Goal: Transaction & Acquisition: Obtain resource

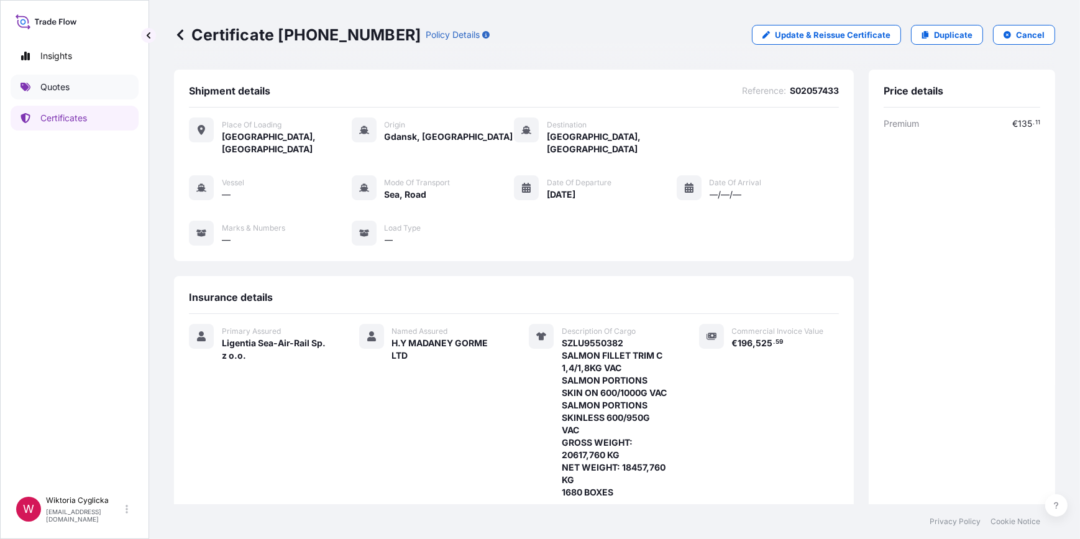
click at [62, 83] on p "Quotes" at bounding box center [54, 87] width 29 height 12
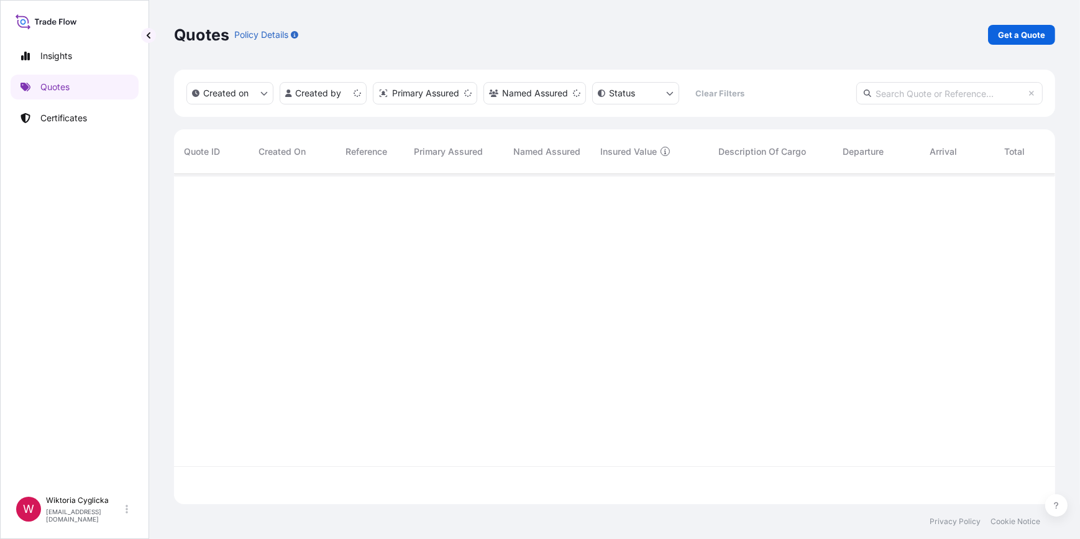
scroll to position [328, 872]
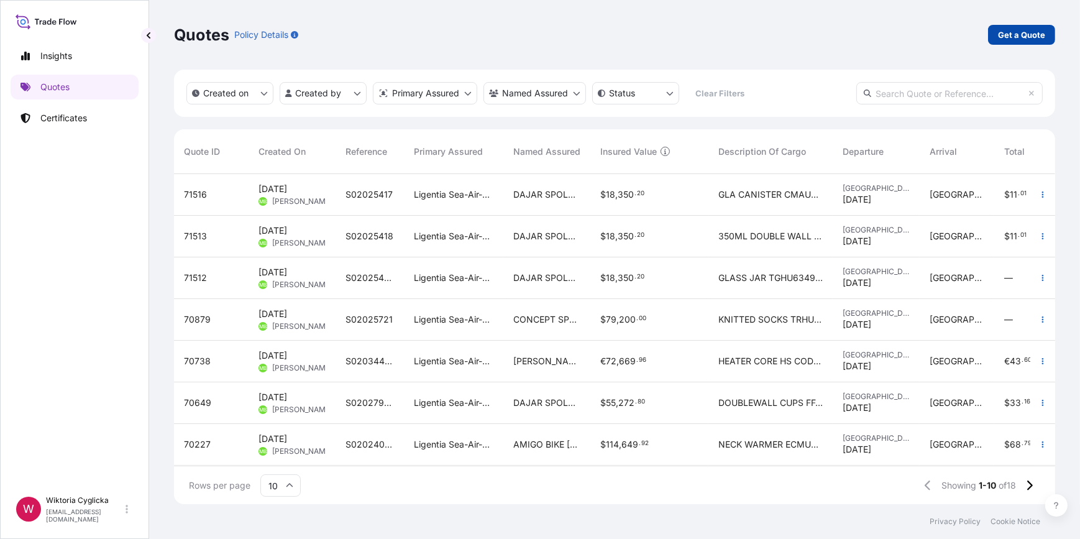
click at [1012, 40] on p "Get a Quote" at bounding box center [1021, 35] width 47 height 12
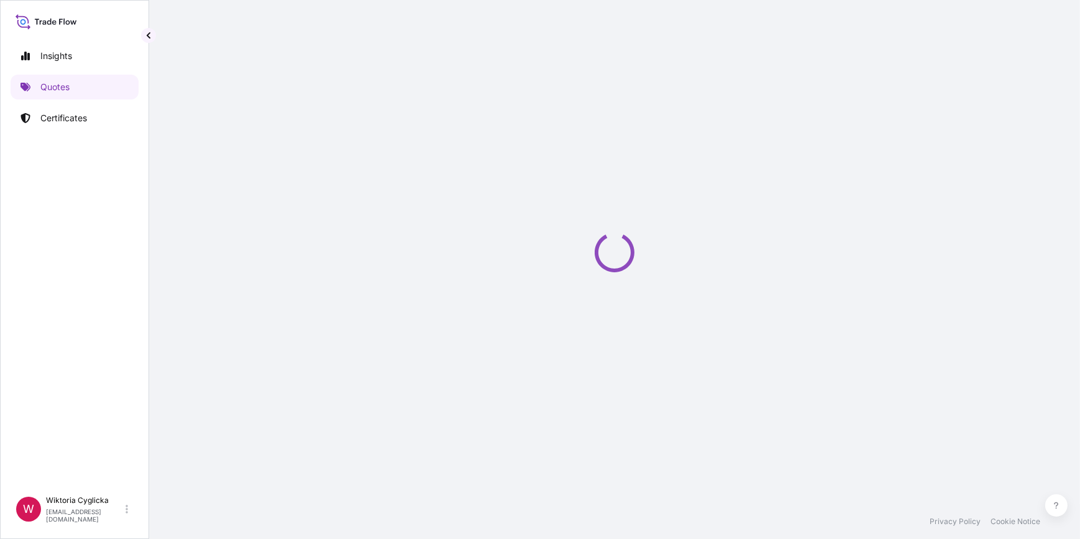
select select "Road / [GEOGRAPHIC_DATA]"
select select "Sea"
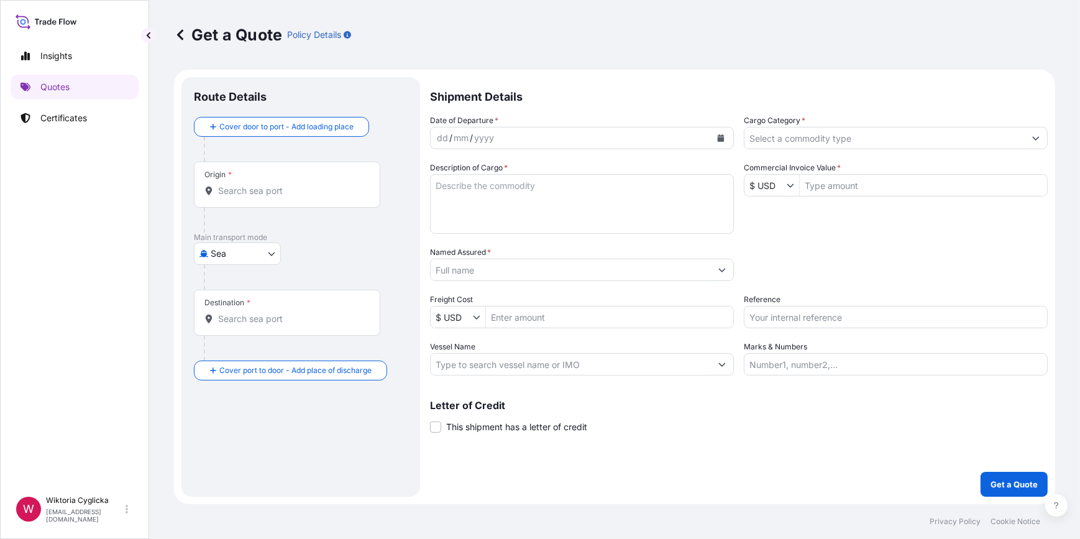
click at [790, 135] on input "Cargo Category *" at bounding box center [884, 138] width 280 height 22
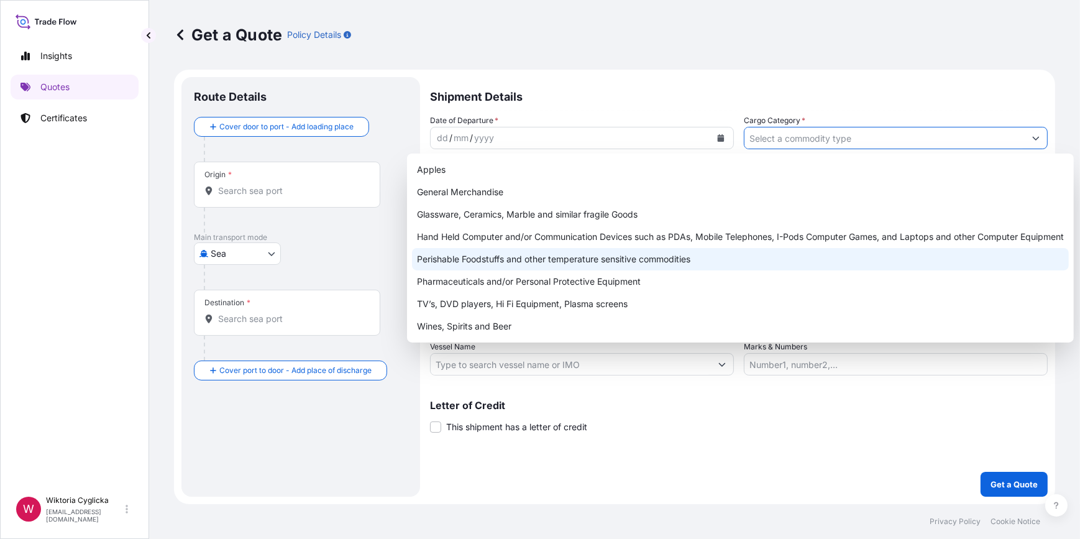
click at [601, 263] on div "Perishable Foodstuffs and other temperature sensitive commodities" at bounding box center [740, 259] width 657 height 22
type input "Perishable Foodstuffs and other temperature sensitive commodities"
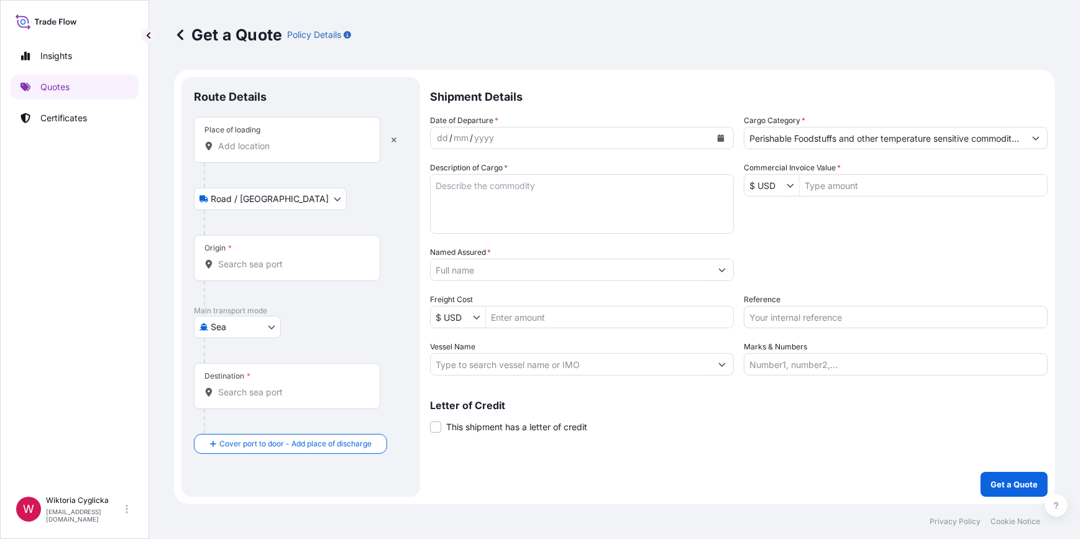
click at [265, 270] on div "Origin *" at bounding box center [287, 258] width 186 height 46
click at [265, 270] on input "Origin *" at bounding box center [291, 264] width 147 height 12
click at [826, 210] on div "Date of Departure * dd / mm / yyyy Cargo Category * Perishable Foodstuffs and o…" at bounding box center [738, 244] width 617 height 261
click at [779, 311] on input "Reference" at bounding box center [895, 317] width 304 height 22
paste input "S02057438"
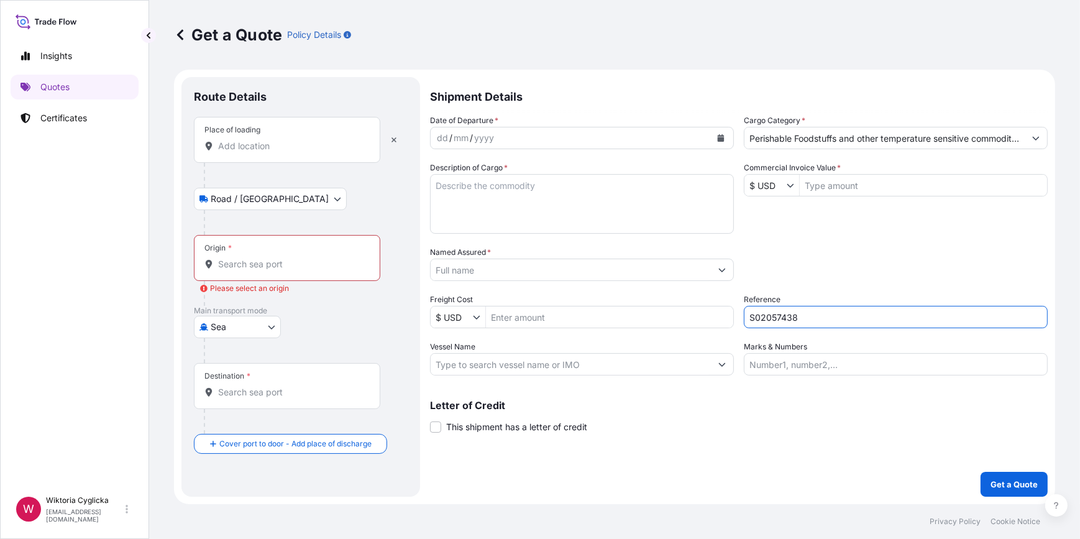
click at [807, 277] on div "Packing Category Type to search a container mode Please select a primary mode o…" at bounding box center [895, 263] width 304 height 35
click at [482, 191] on textarea "Description of Cargo *" at bounding box center [582, 204] width 304 height 60
click at [811, 311] on input "S02057438" at bounding box center [895, 317] width 304 height 22
type input "S02057438 - PIATNICA"
click at [846, 273] on div "Packing Category Type to search a container mode Please select a primary mode o…" at bounding box center [895, 263] width 304 height 35
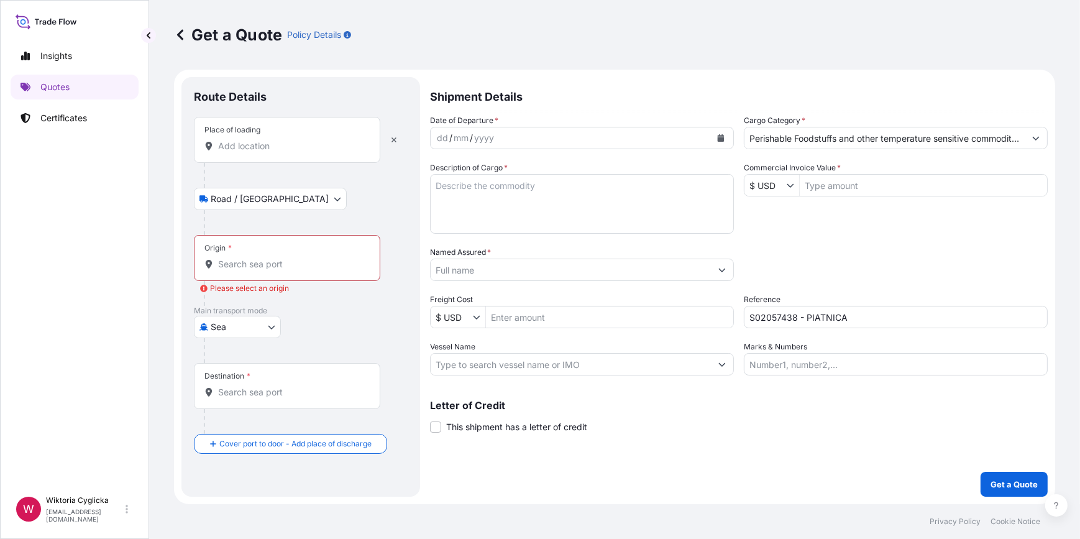
click at [286, 145] on input "Place of loading" at bounding box center [291, 146] width 147 height 12
click at [251, 143] on input "Place of loading" at bounding box center [291, 146] width 147 height 12
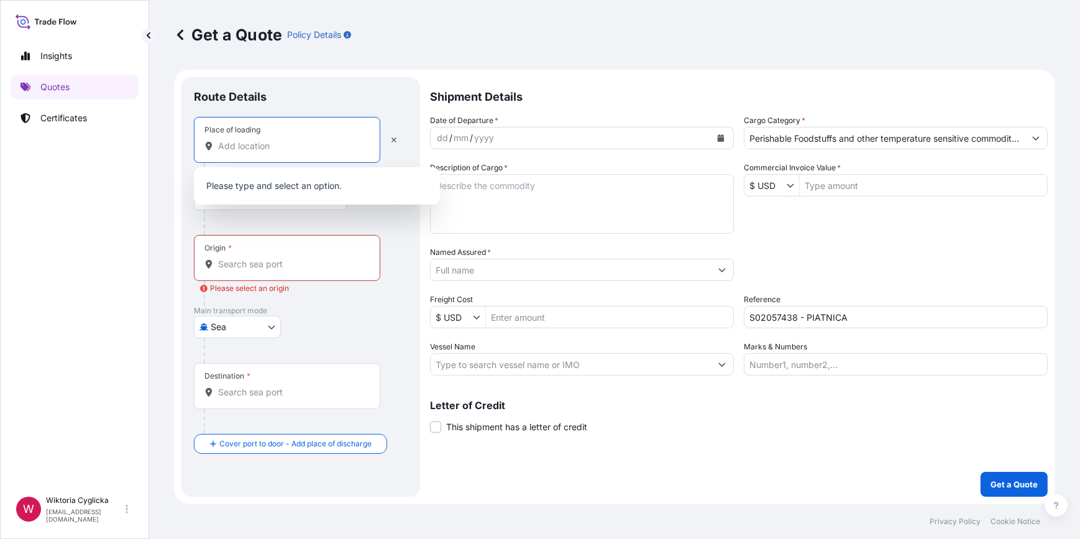
paste input "PIATNICA/"
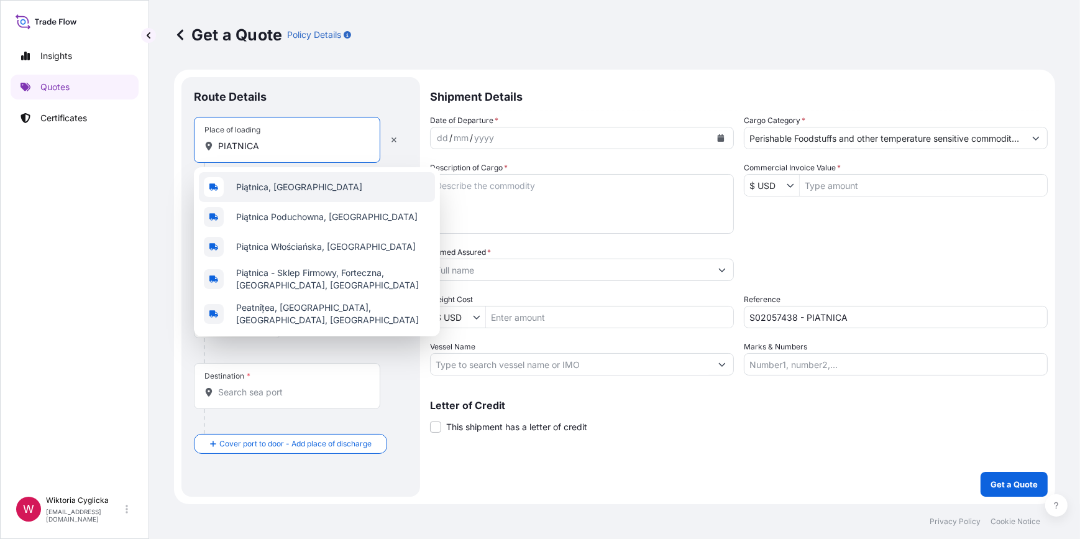
click at [257, 178] on div "Piątnica, [GEOGRAPHIC_DATA]" at bounding box center [317, 187] width 236 height 30
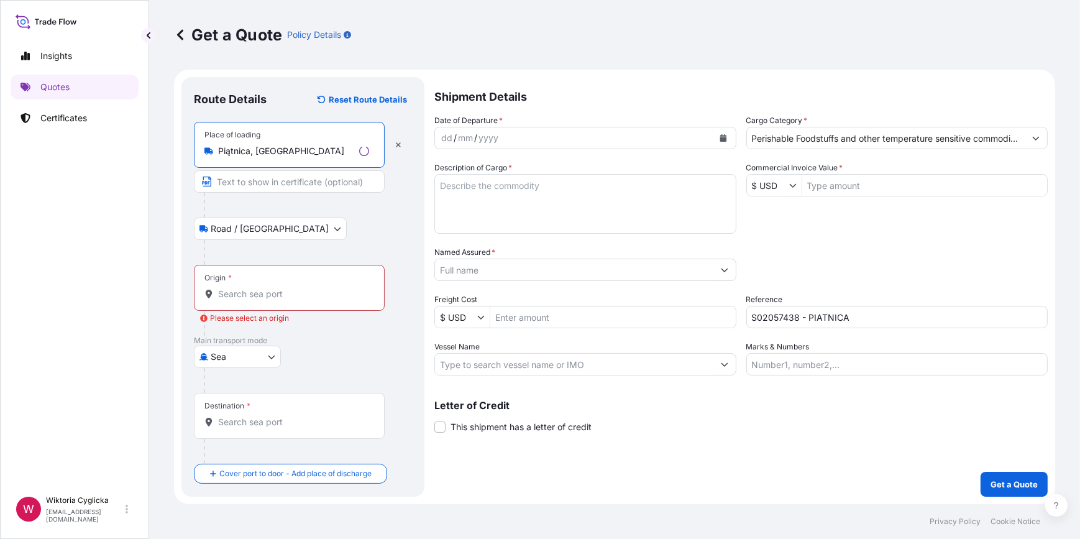
type input "Piątnica, [GEOGRAPHIC_DATA]"
click at [248, 297] on input "Origin * Please select an origin" at bounding box center [293, 294] width 151 height 12
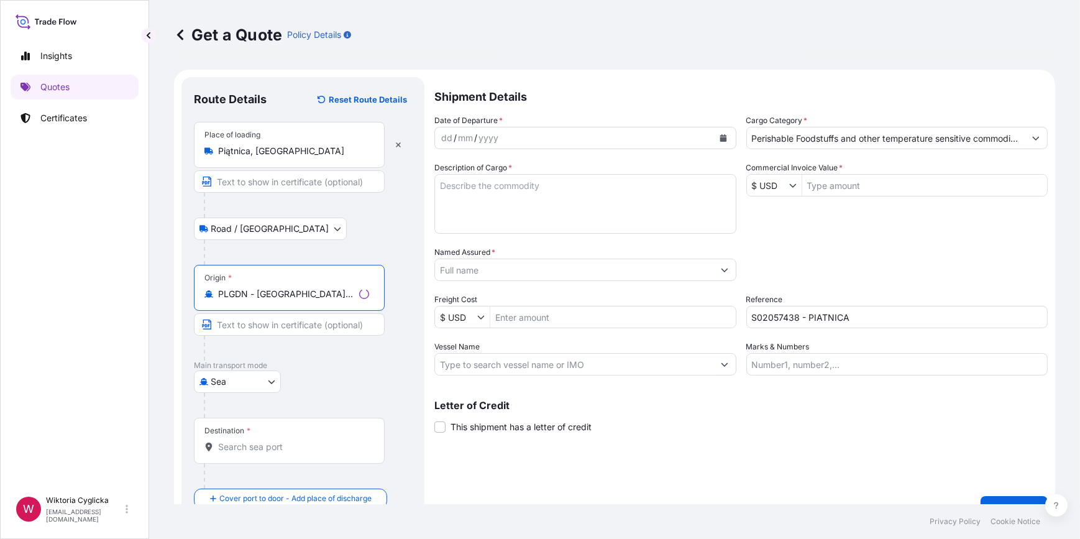
type input "PLGDN - [GEOGRAPHIC_DATA], [GEOGRAPHIC_DATA]"
click at [235, 447] on input "Destination *" at bounding box center [291, 446] width 147 height 12
paste input "[GEOGRAPHIC_DATA],"
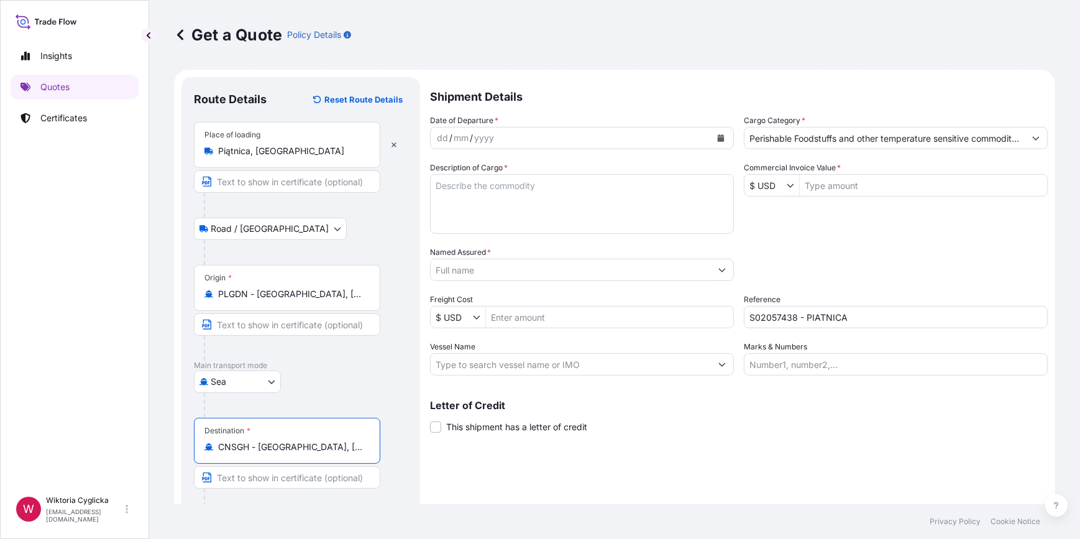
type input "CNSGH - [GEOGRAPHIC_DATA], [GEOGRAPHIC_DATA]"
click at [560, 209] on textarea "Description of Cargo *" at bounding box center [582, 204] width 304 height 60
click at [491, 204] on textarea "Description of Cargo *" at bounding box center [582, 204] width 304 height 60
click at [435, 183] on textarea "CHEESE" at bounding box center [582, 204] width 304 height 60
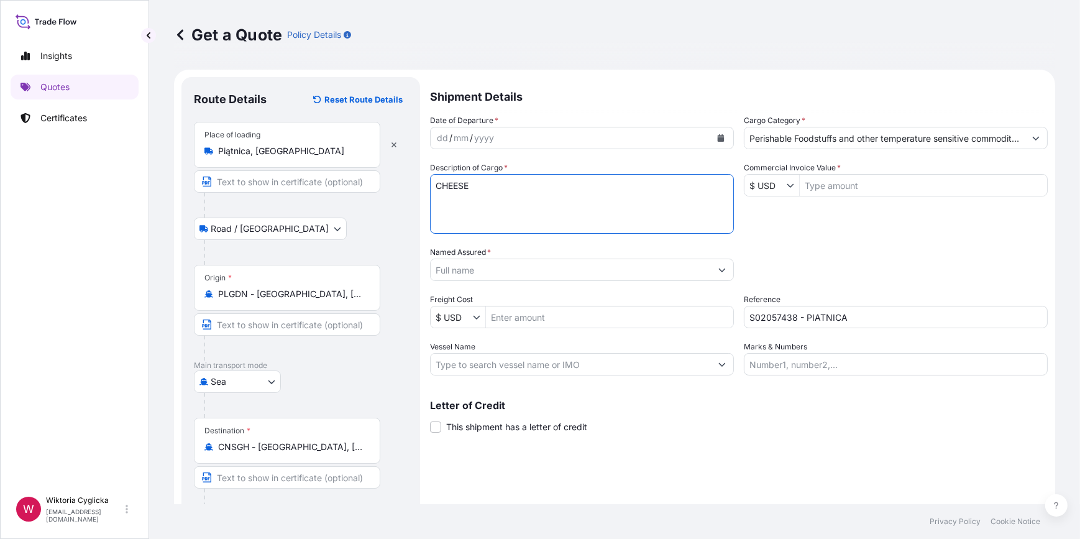
click at [435, 183] on textarea "CHEESE" at bounding box center [582, 204] width 304 height 60
paste textarea "OERU4258440"
click at [575, 207] on textarea "OERU4258440 CHEESE" at bounding box center [582, 204] width 304 height 60
click at [548, 207] on textarea "OERU4258440 CHEESE" at bounding box center [582, 204] width 304 height 60
paste textarea "612 CARTONS GROSS WEIGHT: 1253 KG NET WEIGHT: 918 KG"
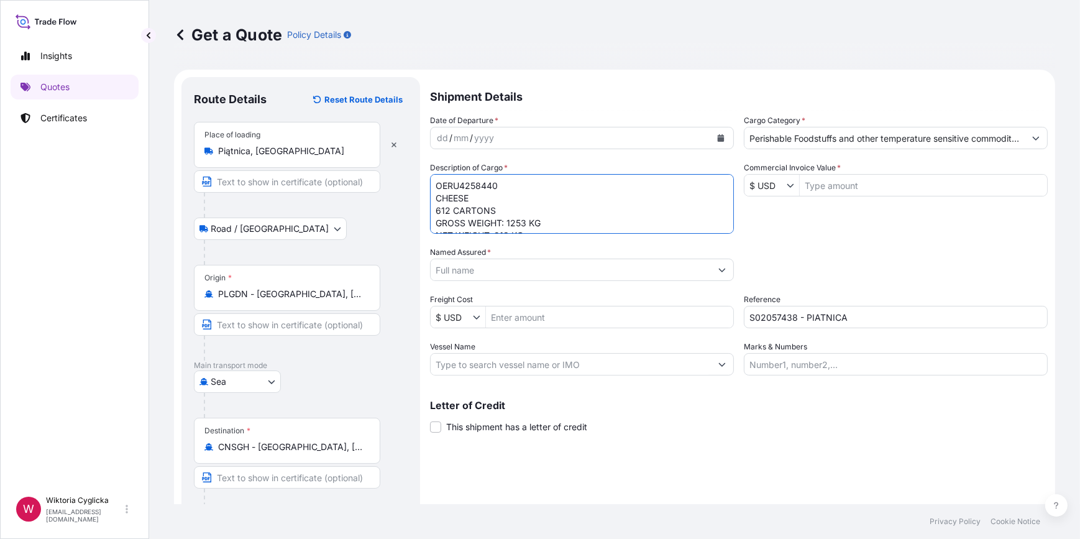
scroll to position [7, 0]
type textarea "OERU4258440 CHEESE 612 CARTONS GROSS WEIGHT: 1253 KG NET WEIGHT: 918 KG"
click at [827, 235] on div "Date of Departure * dd / mm / yyyy Cargo Category * Perishable Foodstuffs and o…" at bounding box center [738, 244] width 617 height 261
click at [552, 276] on input "Named Assured *" at bounding box center [570, 269] width 280 height 22
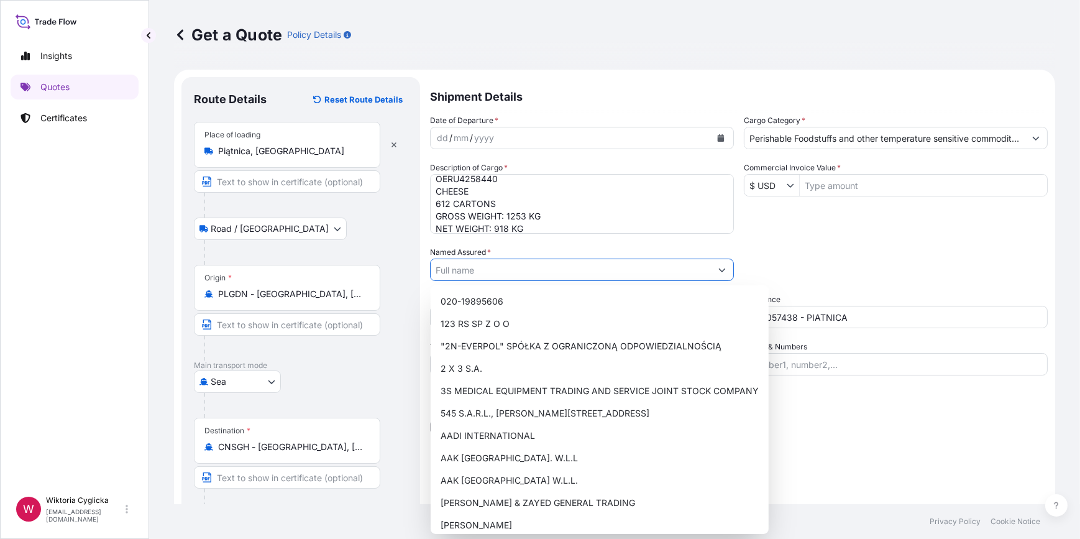
paste input "SHANGHAI ZHIWEI TRADING CO., LTD."
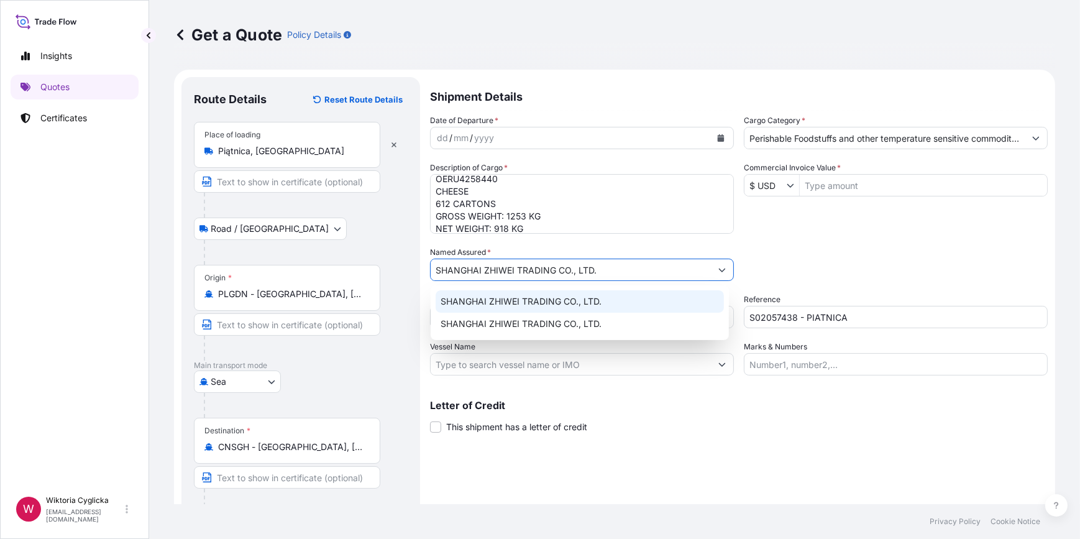
click at [533, 298] on span "SHANGHAI ZHIWEI TRADING CO., LTD." at bounding box center [520, 301] width 161 height 12
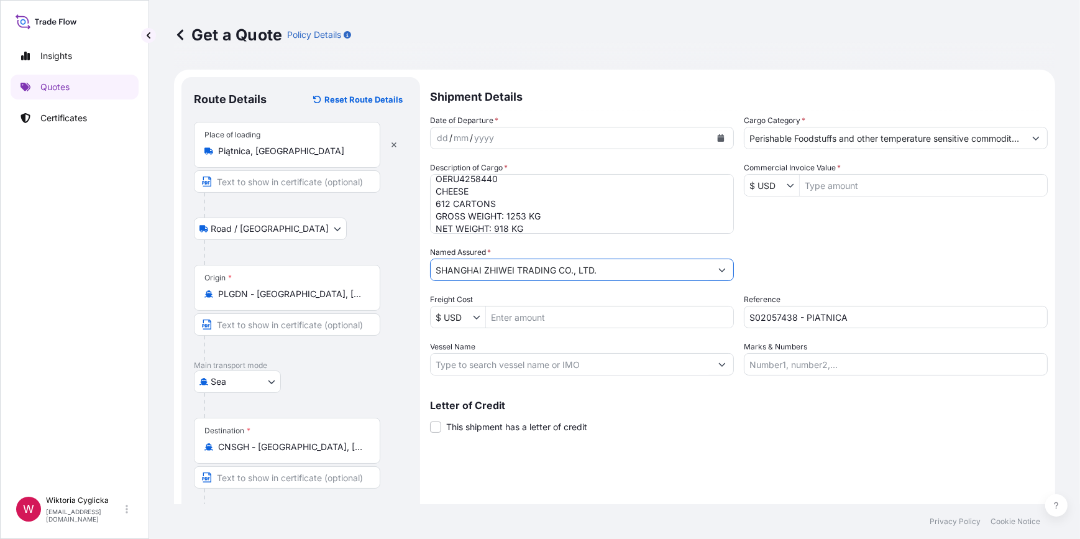
type input "SHANGHAI ZHIWEI TRADING CO., LTD."
click at [832, 188] on input "Commercial Invoice Value *" at bounding box center [922, 185] width 247 height 22
type input "."
drag, startPoint x: 835, startPoint y: 188, endPoint x: 783, endPoint y: 198, distance: 53.0
click at [781, 195] on div "$ USD ." at bounding box center [895, 185] width 304 height 22
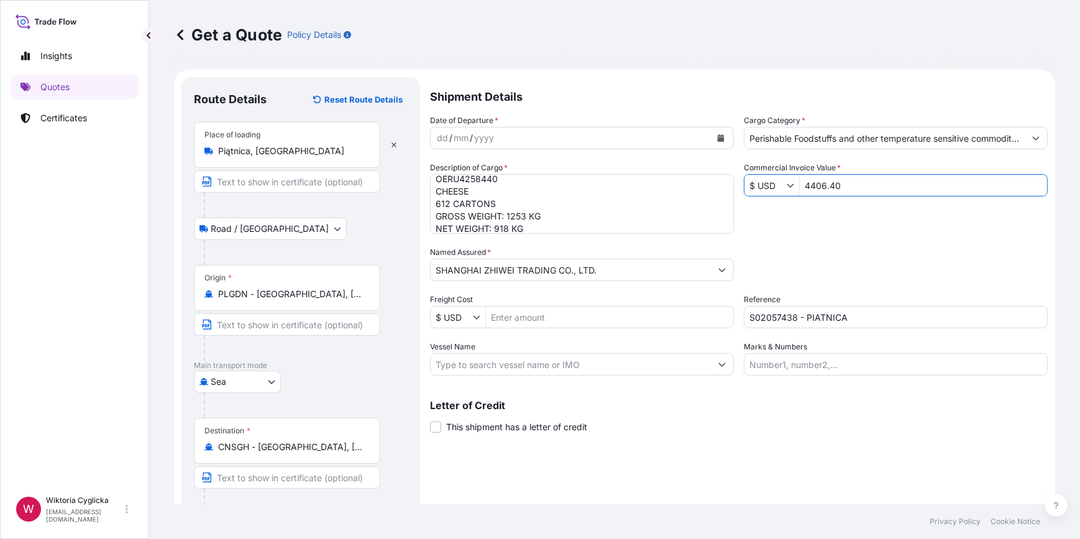
type input "4,406.4"
click at [805, 225] on div "Date of Departure * dd / mm / yyyy Cargo Category * Perishable Foodstuffs and o…" at bounding box center [738, 244] width 617 height 261
click at [717, 136] on icon "Calendar" at bounding box center [720, 137] width 7 height 7
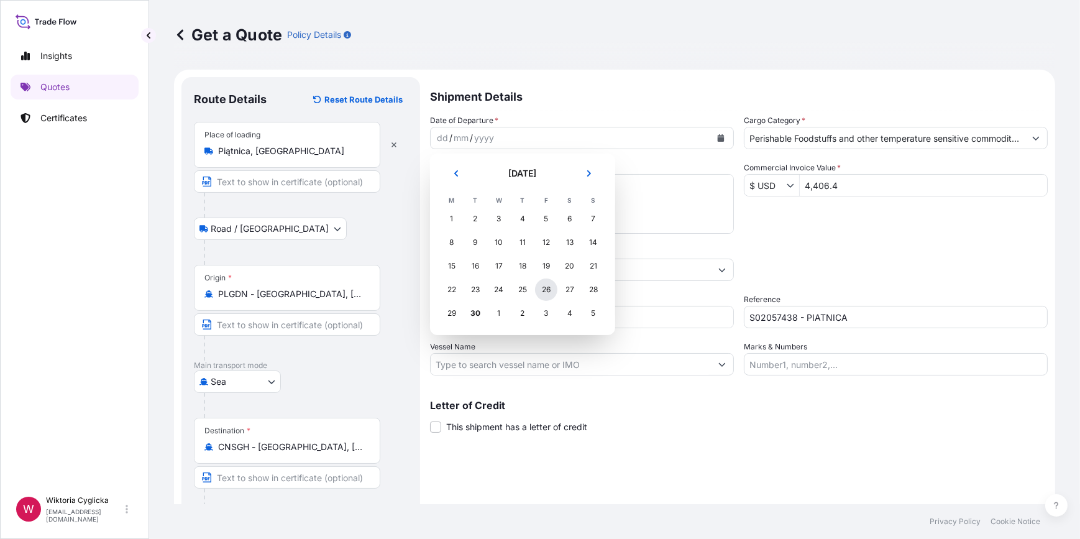
click at [539, 289] on div "26" at bounding box center [546, 289] width 22 height 22
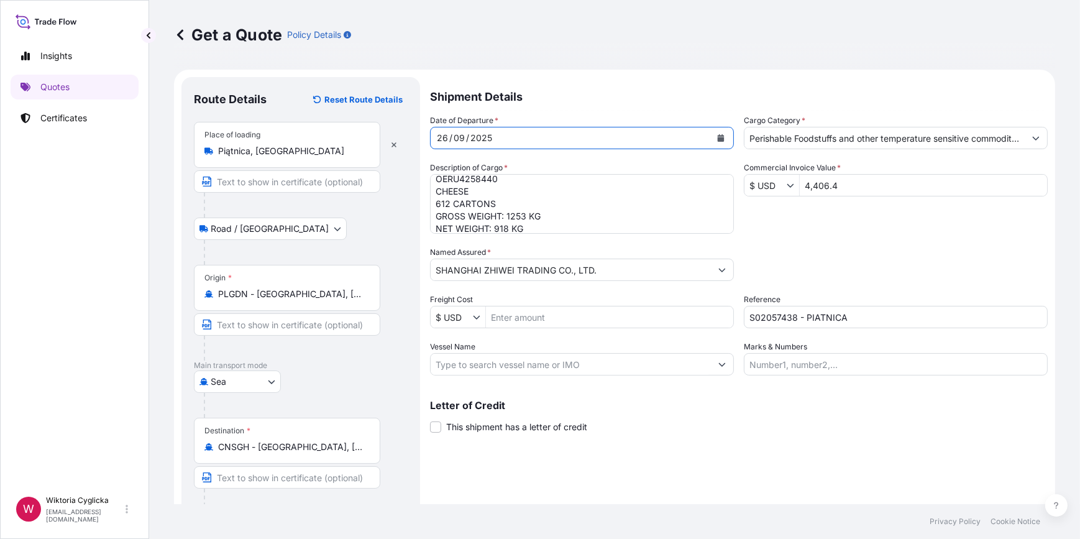
click at [881, 232] on div "Date of Departure * [DATE] Cargo Category * Perishable Foodstuffs and other tem…" at bounding box center [738, 244] width 617 height 261
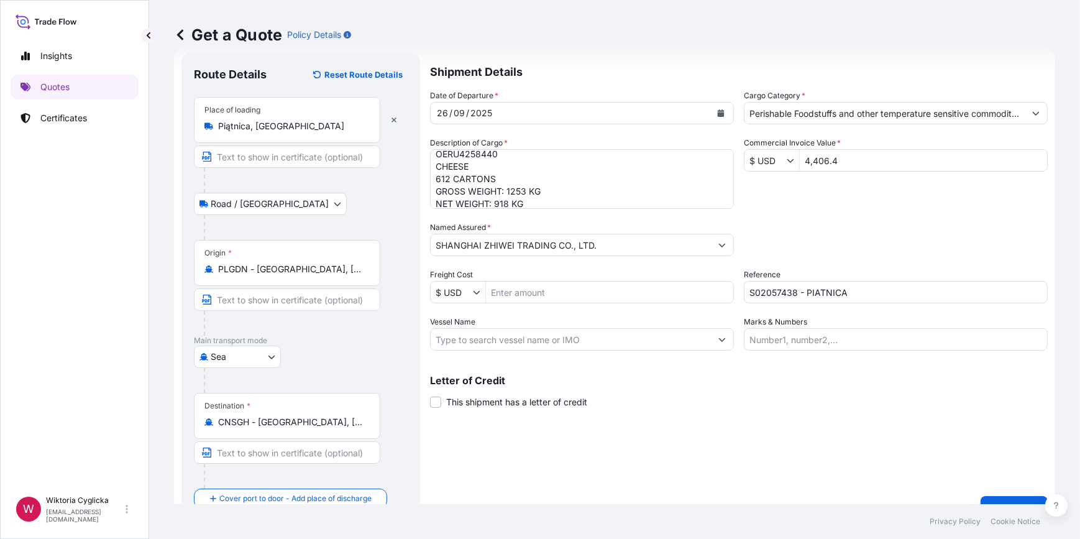
scroll to position [48, 0]
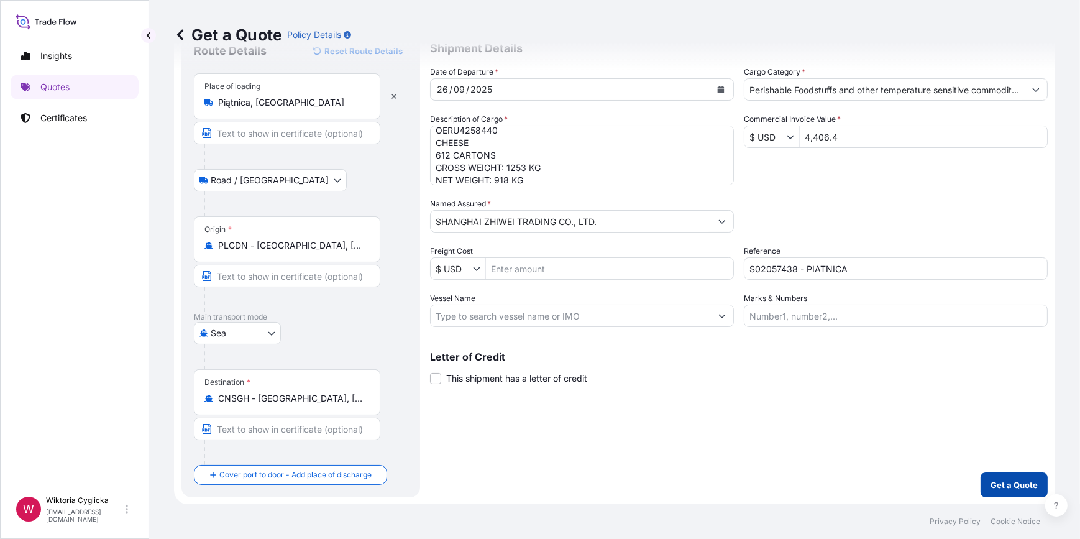
click at [994, 479] on p "Get a Quote" at bounding box center [1013, 484] width 47 height 12
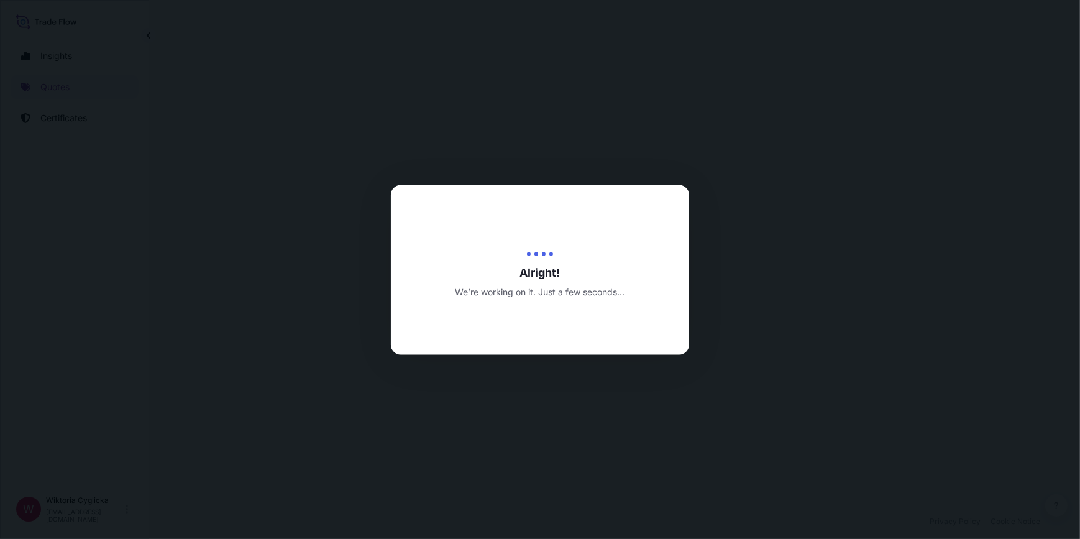
select select "Road / [GEOGRAPHIC_DATA]"
select select "Sea"
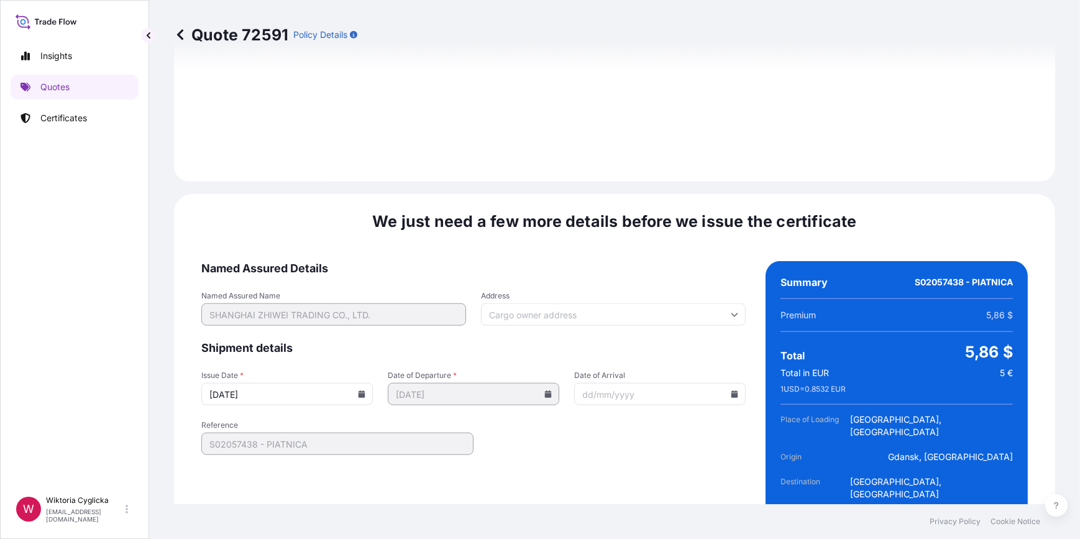
scroll to position [1551, 0]
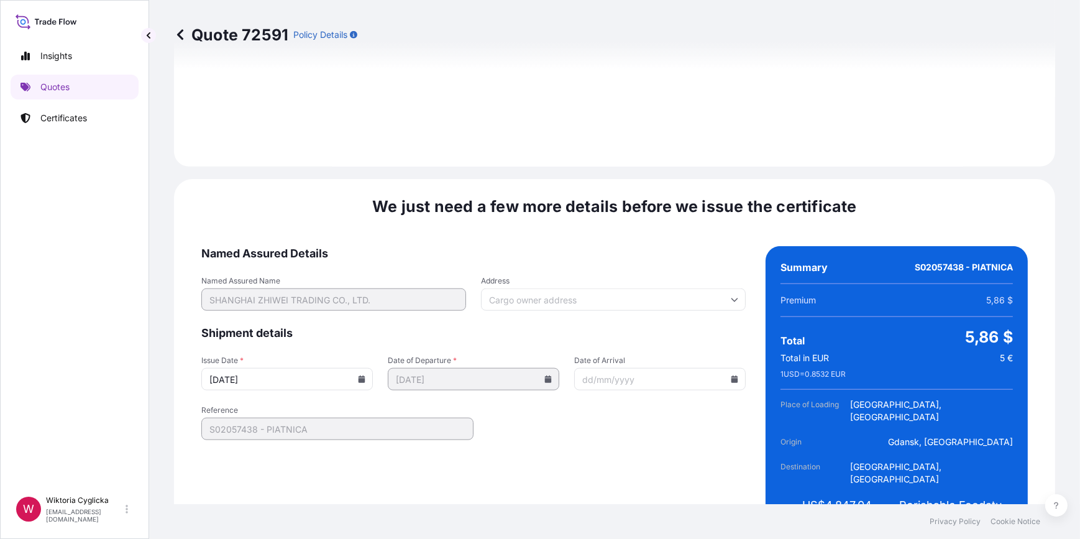
click at [358, 375] on icon at bounding box center [361, 378] width 7 height 7
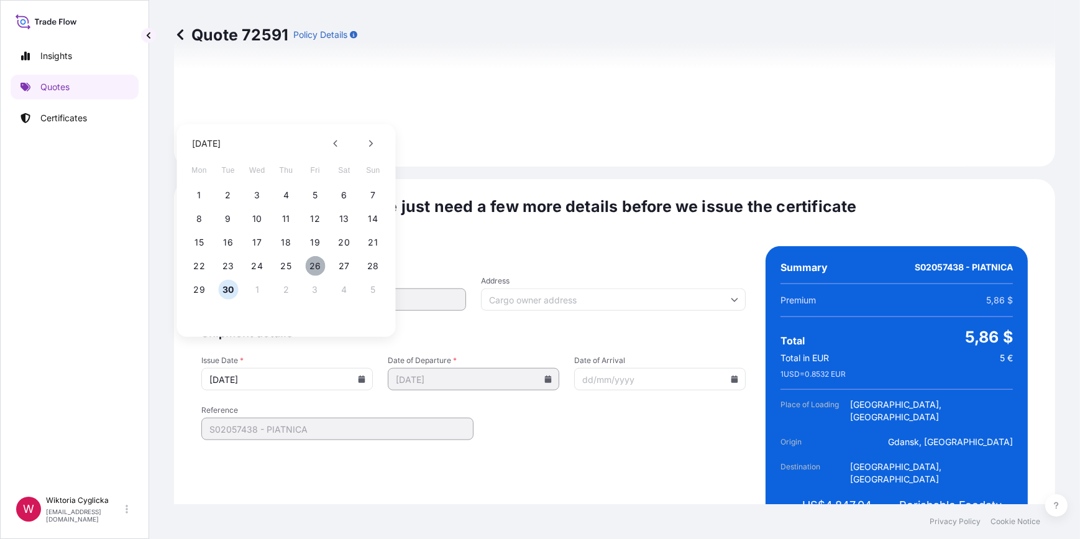
click at [310, 266] on button "26" at bounding box center [315, 266] width 20 height 20
type input "[DATE]"
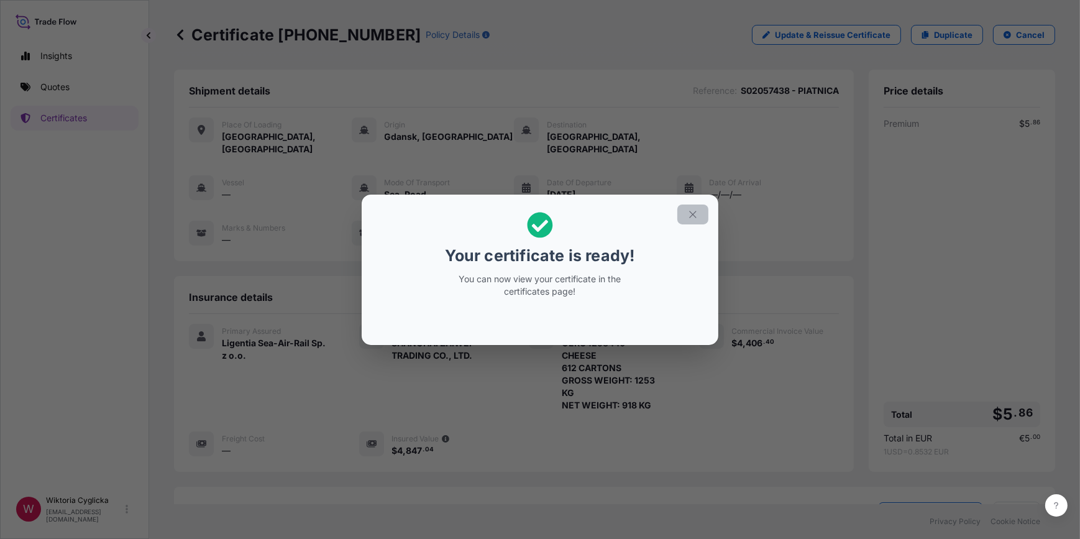
click at [689, 216] on icon "button" at bounding box center [692, 214] width 11 height 11
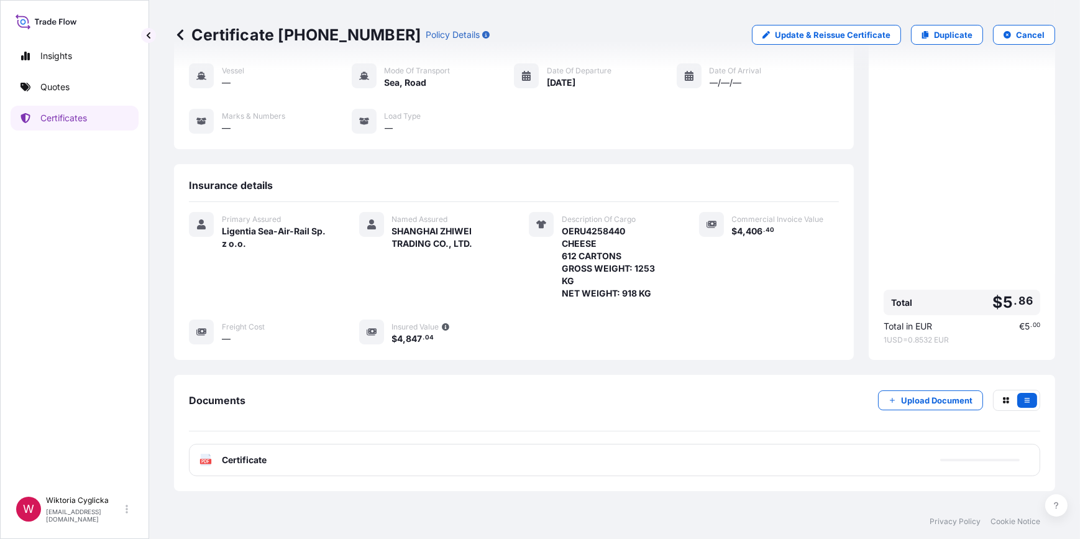
scroll to position [140, 0]
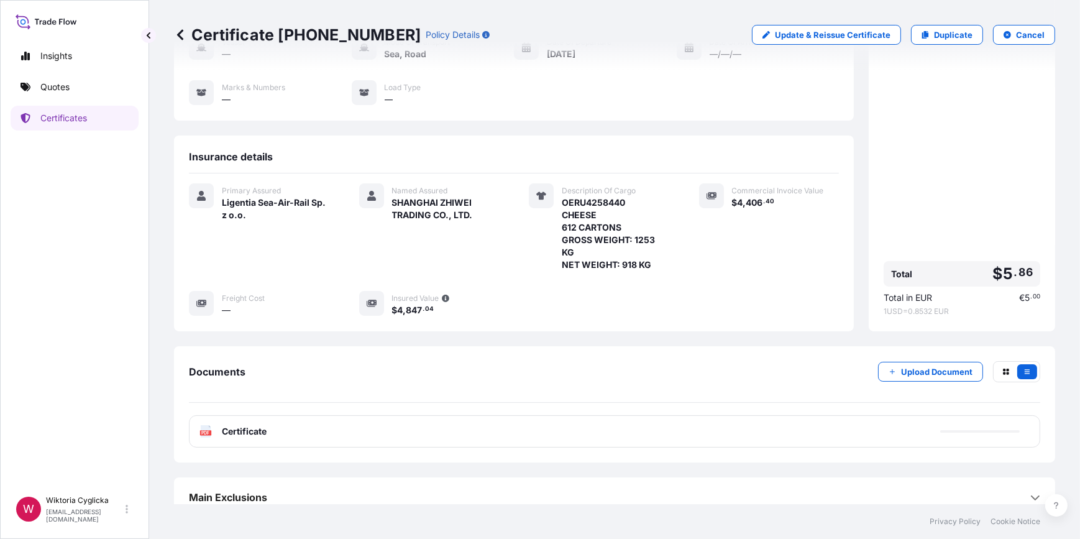
click at [552, 417] on div "PDF Certificate" at bounding box center [614, 431] width 851 height 32
click at [495, 420] on div "PDF Certificate" at bounding box center [614, 431] width 851 height 32
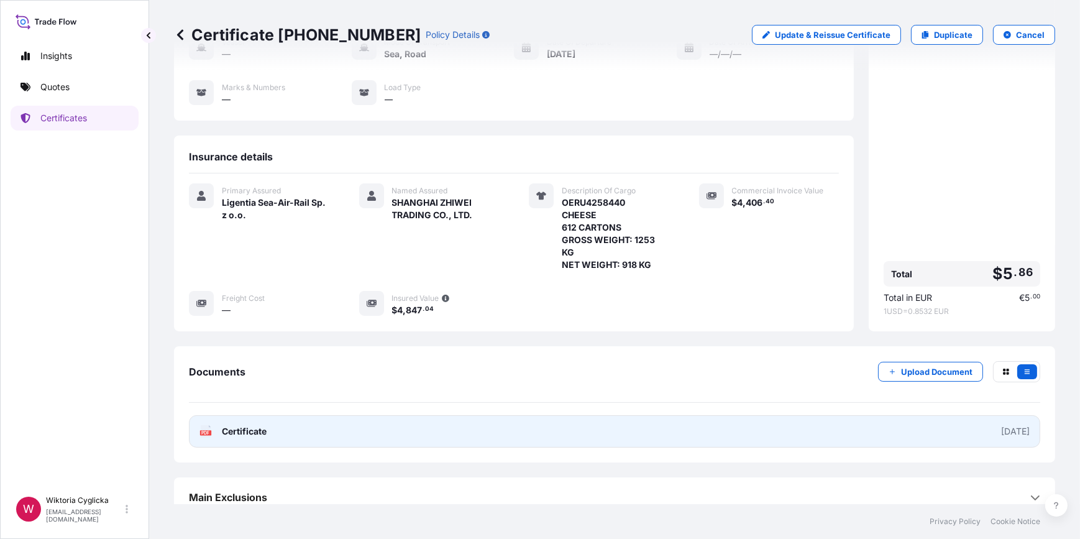
click at [465, 416] on link "PDF Certificate [DATE]" at bounding box center [614, 431] width 851 height 32
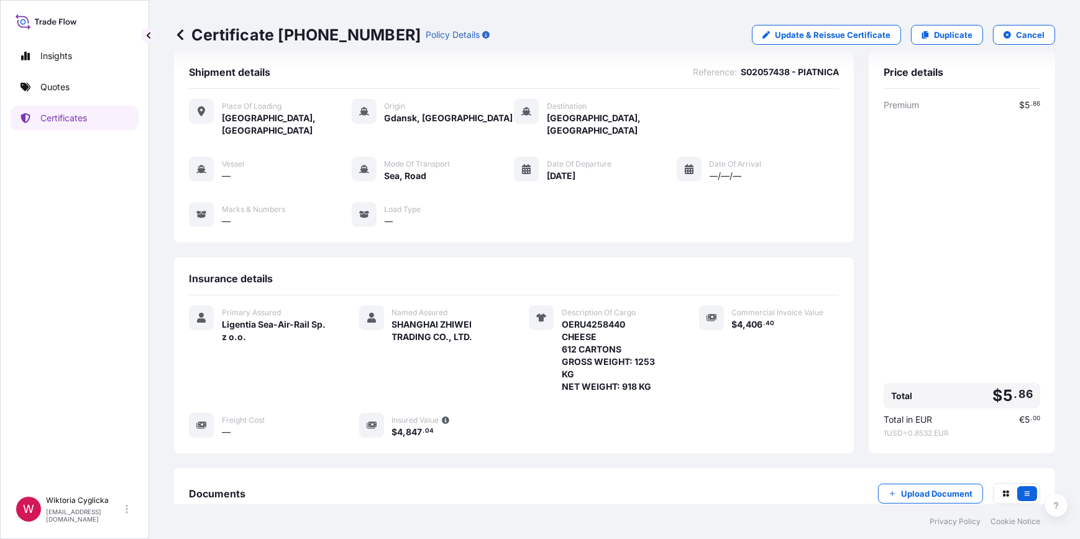
scroll to position [0, 0]
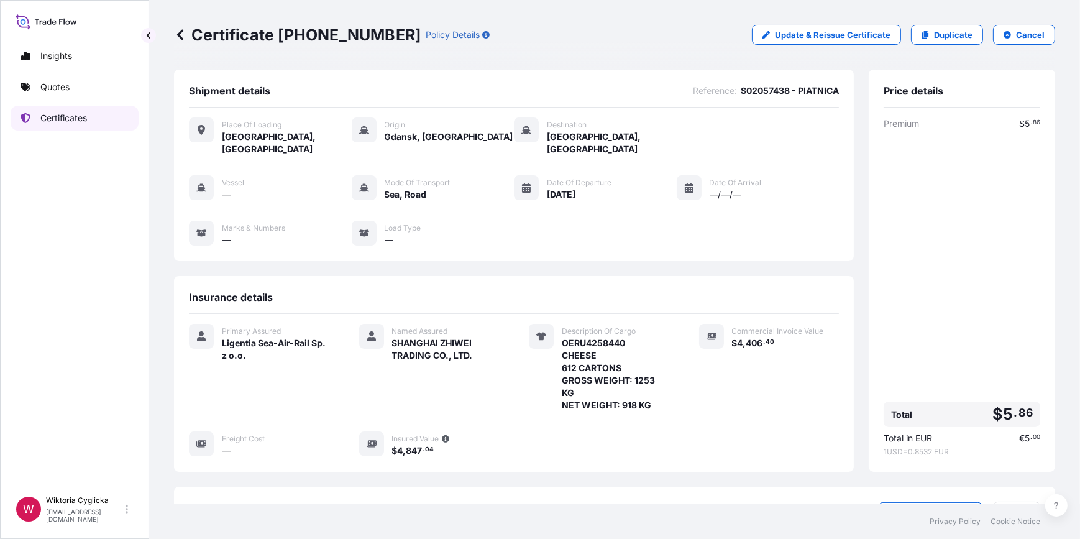
click at [89, 88] on link "Quotes" at bounding box center [75, 87] width 128 height 25
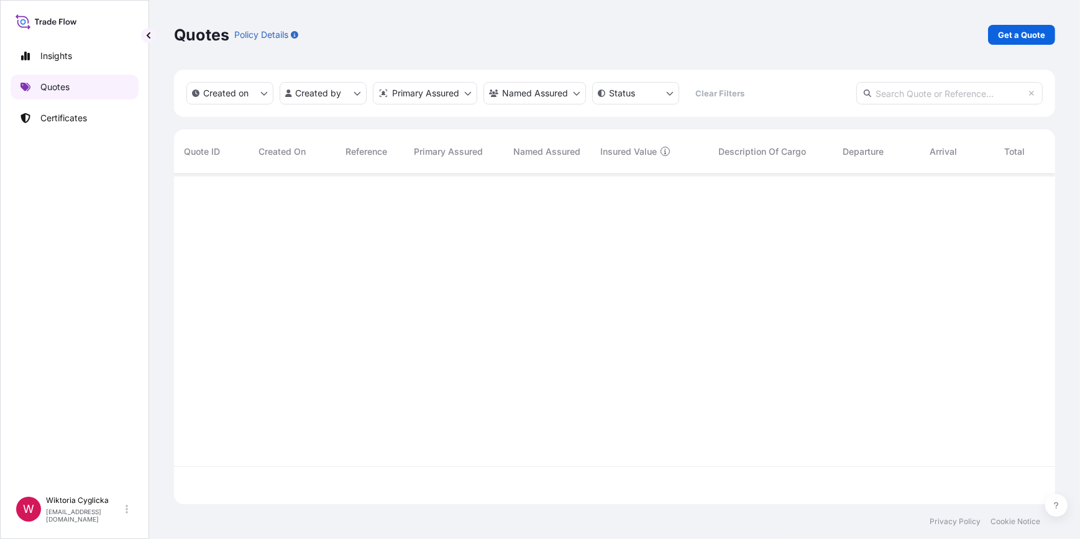
scroll to position [328, 872]
click at [1026, 35] on p "Get a Quote" at bounding box center [1021, 35] width 47 height 12
select select "Sea"
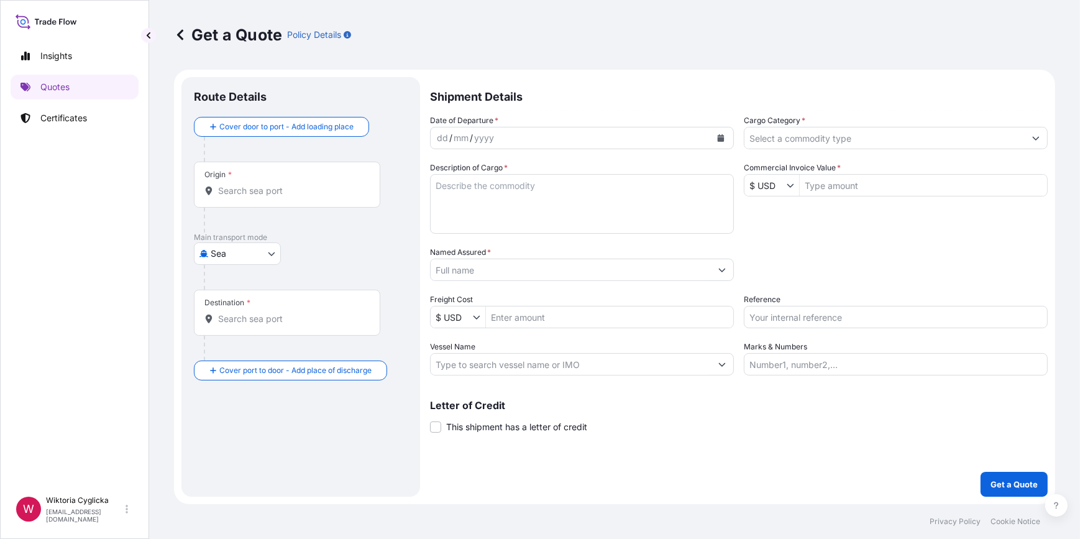
click at [798, 313] on input "Reference" at bounding box center [895, 317] width 304 height 22
paste input "SPOMLEK"
click at [745, 314] on input "SPOMLEK" at bounding box center [895, 317] width 304 height 22
click at [746, 313] on input "SPOMLEK" at bounding box center [895, 317] width 304 height 22
paste input "S02057438"
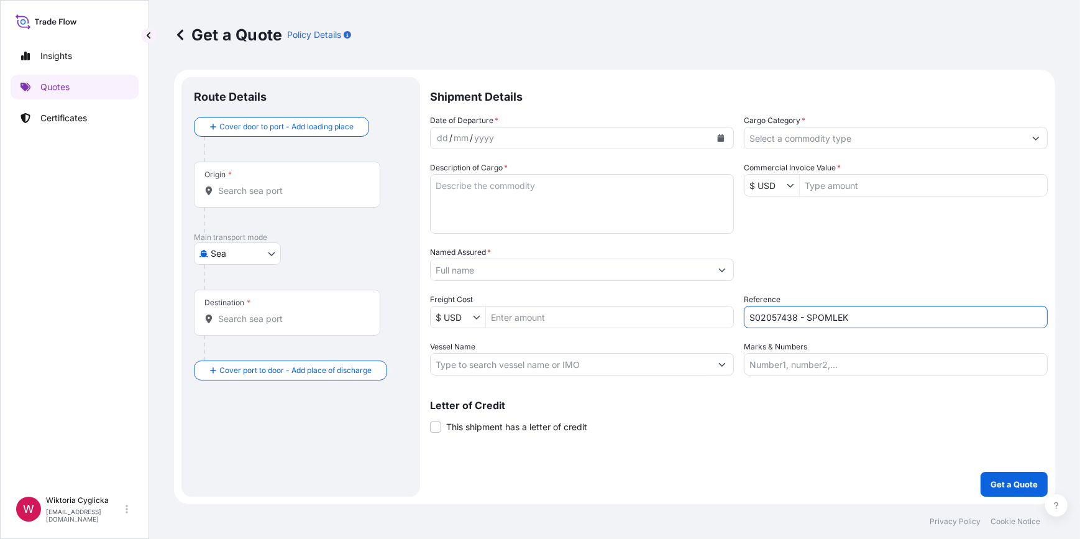
type input "S02057438 - SPOMLEK"
click at [796, 280] on div "Date of Departure * dd / mm / yyyy Cargo Category * Description of Cargo * Comm…" at bounding box center [738, 244] width 617 height 261
click at [816, 135] on input "Cargo Category *" at bounding box center [884, 138] width 280 height 22
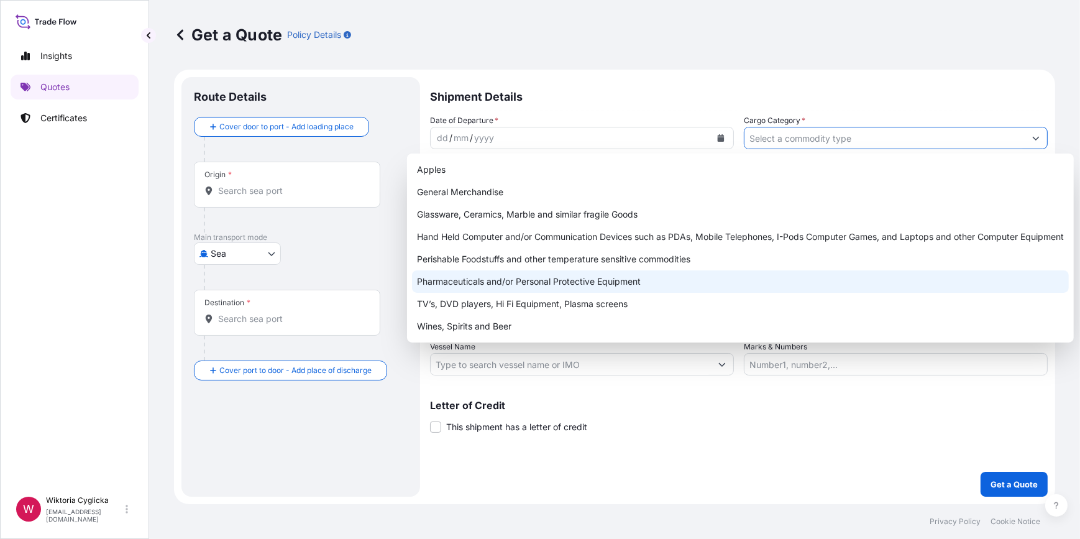
click at [466, 261] on div "Perishable Foodstuffs and other temperature sensitive commodities" at bounding box center [740, 259] width 657 height 22
type input "Perishable Foodstuffs and other temperature sensitive commodities"
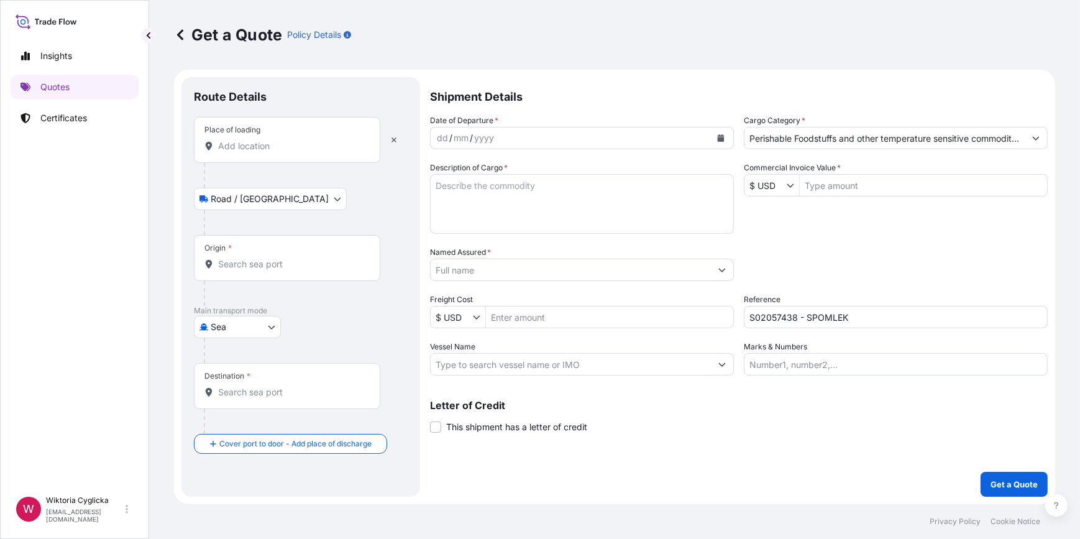
click at [249, 145] on input "Place of loading" at bounding box center [291, 146] width 147 height 12
click at [248, 135] on div "Place of loading" at bounding box center [287, 140] width 186 height 46
click at [248, 140] on input "Place of loading" at bounding box center [291, 146] width 147 height 12
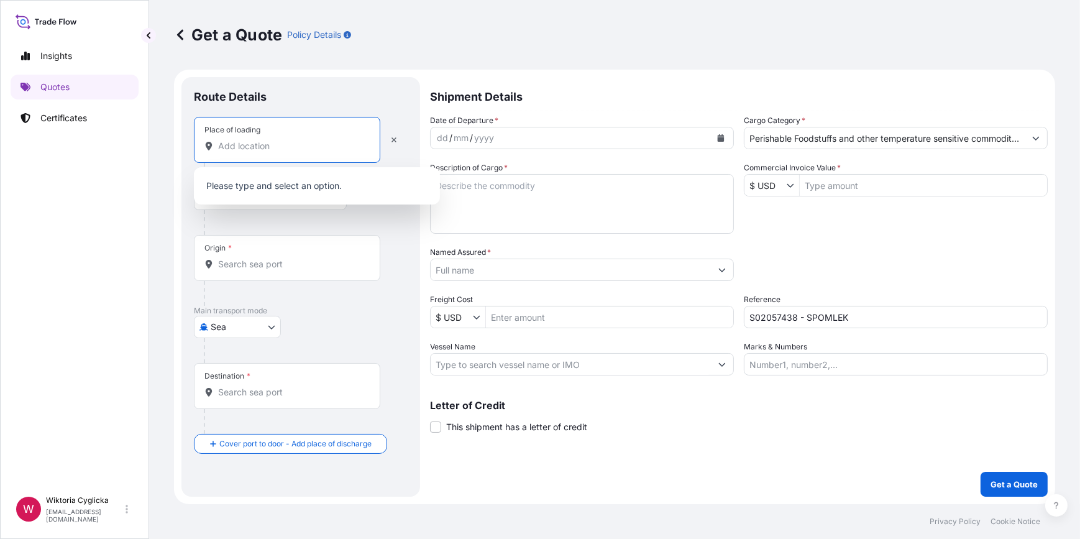
paste input "RADZYN [PERSON_NAME]/"
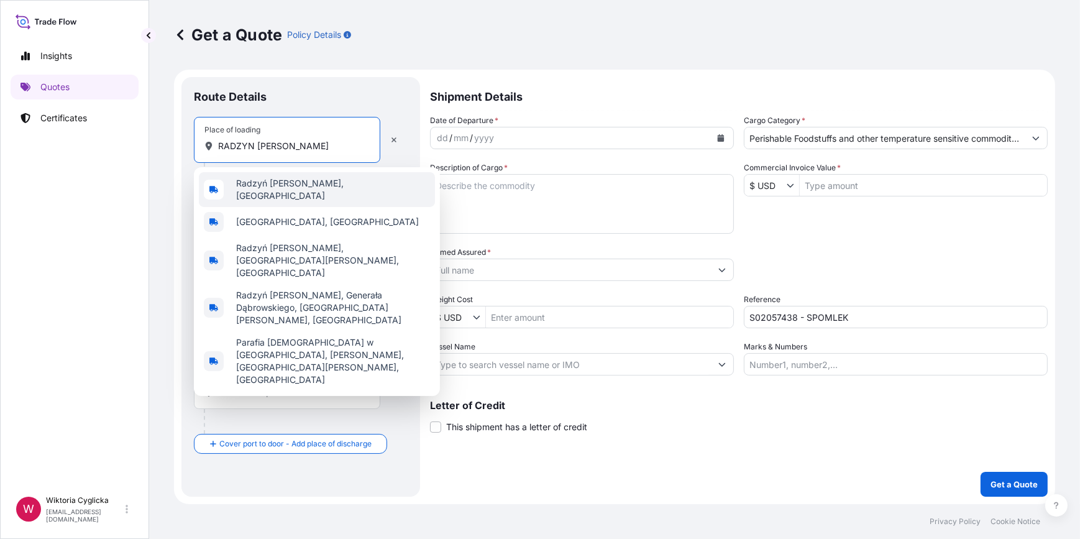
click at [266, 180] on div "Radzyń [PERSON_NAME], [GEOGRAPHIC_DATA]" at bounding box center [317, 189] width 236 height 35
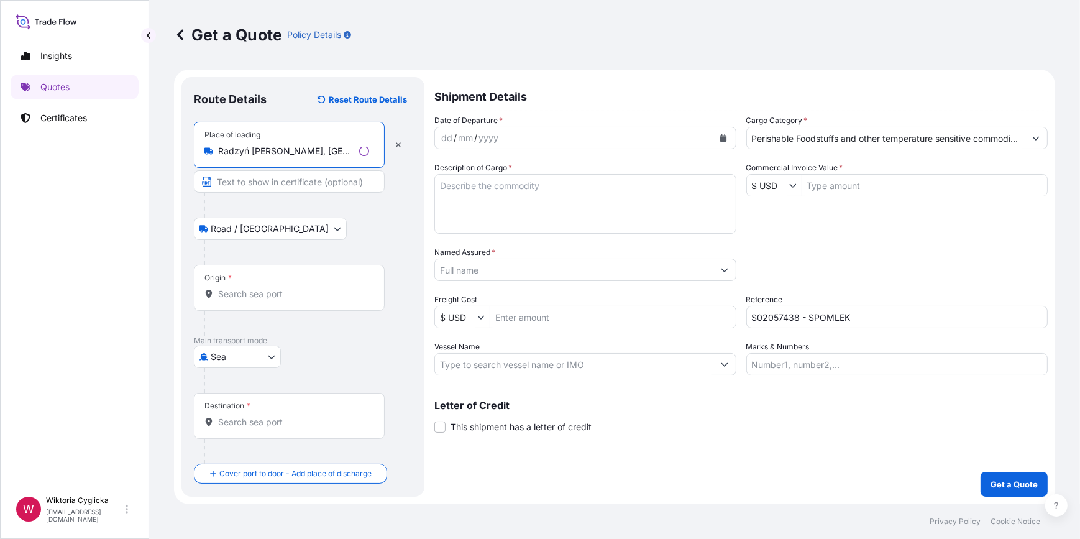
type input "Radzyń [PERSON_NAME], [GEOGRAPHIC_DATA]"
click at [248, 289] on input "Origin *" at bounding box center [293, 294] width 151 height 12
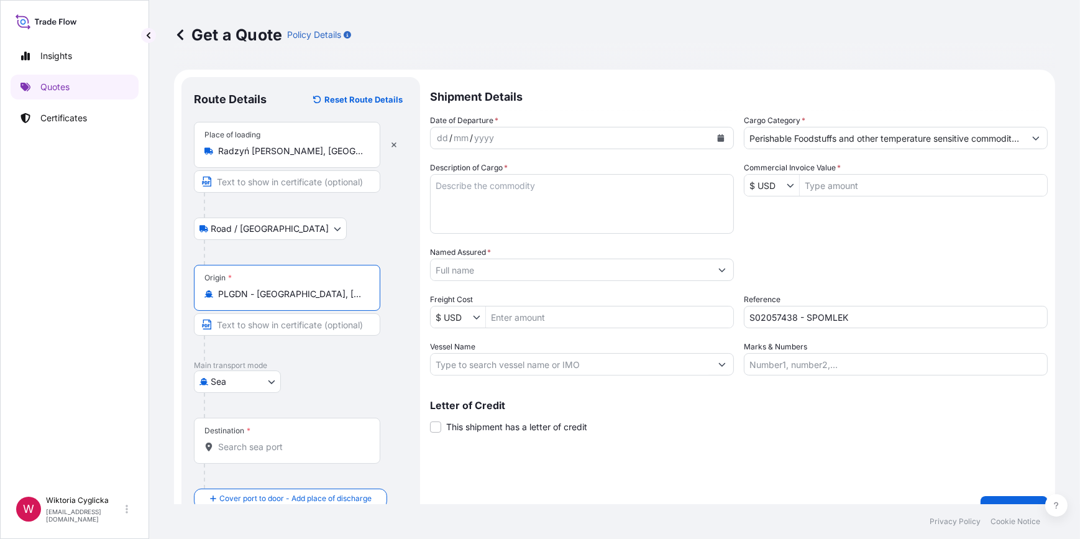
type input "PLGDN - [GEOGRAPHIC_DATA], [GEOGRAPHIC_DATA]"
click at [242, 445] on input "Destination *" at bounding box center [291, 446] width 147 height 12
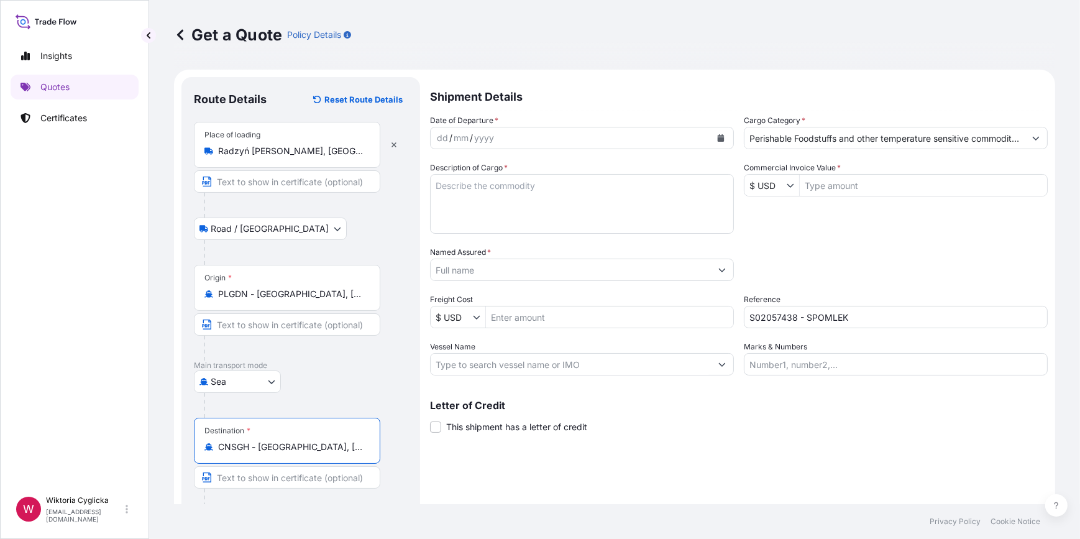
type input "CNSGH - [GEOGRAPHIC_DATA], [GEOGRAPHIC_DATA]"
click at [541, 207] on textarea "Description of Cargo *" at bounding box center [582, 204] width 304 height 60
click at [724, 136] on button "Calendar" at bounding box center [721, 138] width 20 height 20
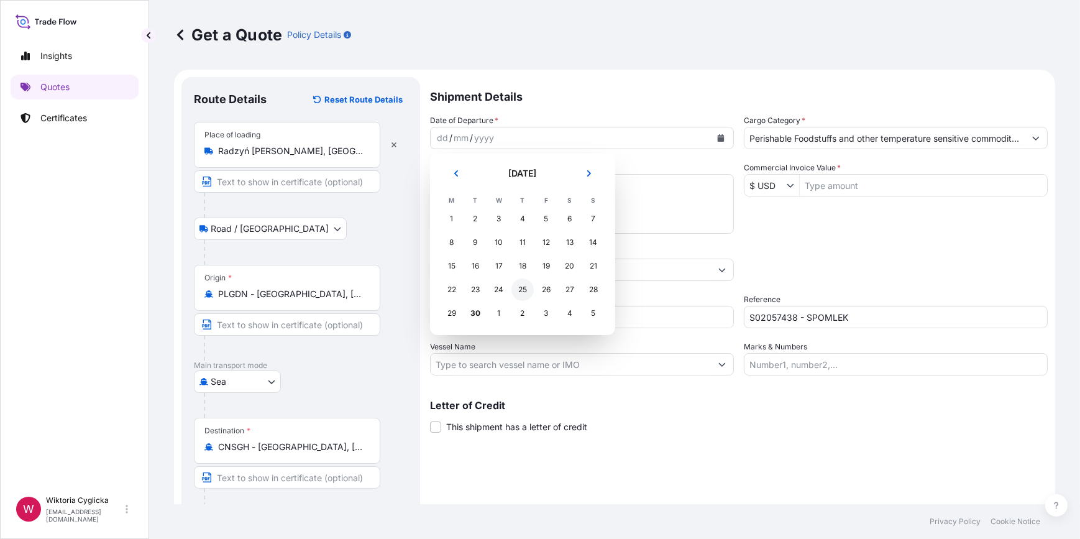
click at [545, 288] on div "26" at bounding box center [546, 289] width 22 height 22
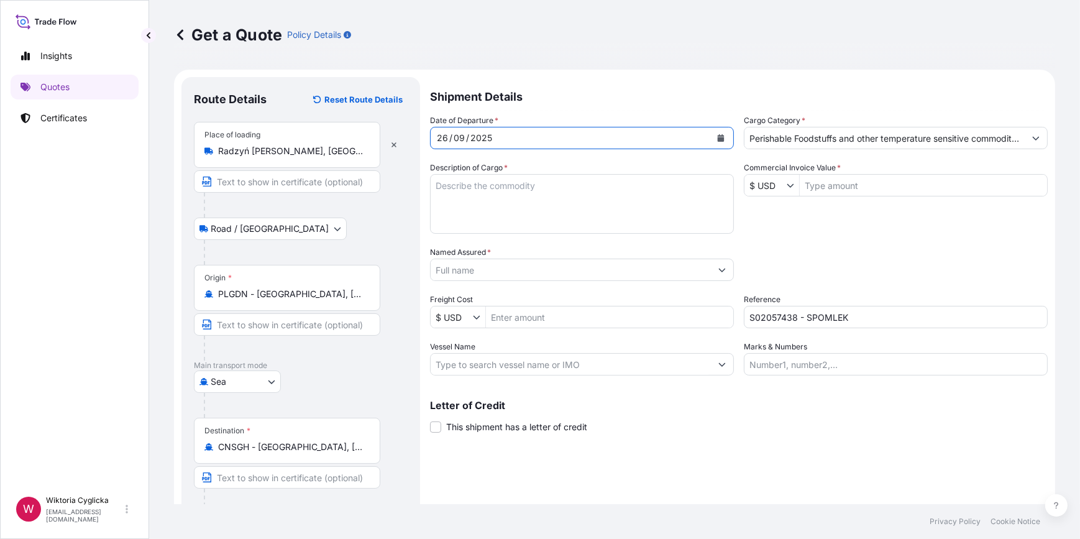
click at [561, 204] on textarea "Description of Cargo *" at bounding box center [582, 204] width 304 height 60
click at [509, 193] on textarea "CHEESE" at bounding box center [582, 204] width 304 height 60
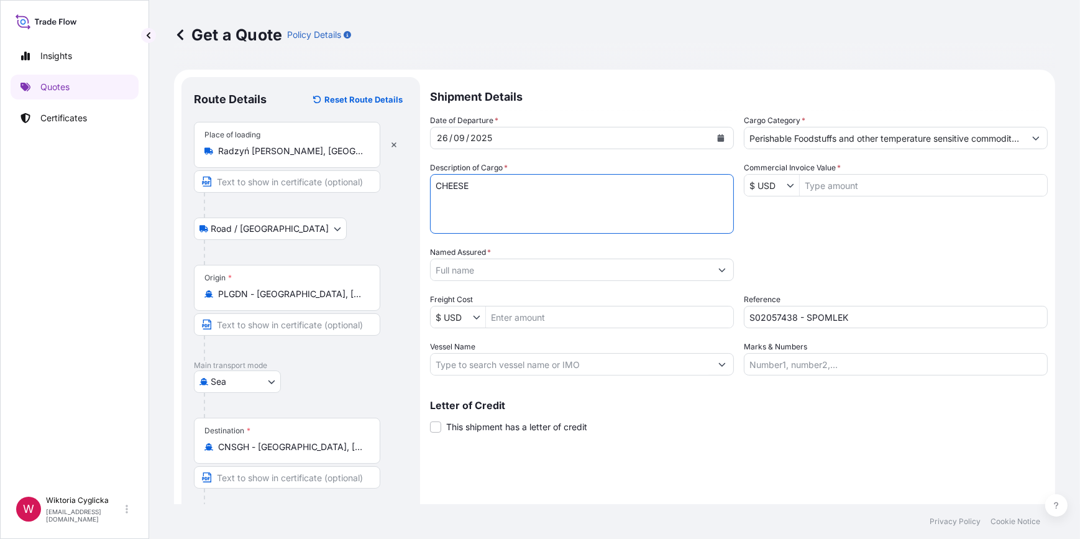
click at [519, 210] on textarea "CHEESE" at bounding box center [582, 204] width 304 height 60
paste textarea "2800 CARTONS GROSS WEIGHT: 5396 KG NET WEIGHT: 4383,36 KG"
click at [433, 183] on textarea "CHEESE 2800 CARTONS GROSS WEIGHT: 5396 KG NET WEIGHT: 4383,36 KG" at bounding box center [582, 204] width 304 height 60
paste textarea "OERU4258440"
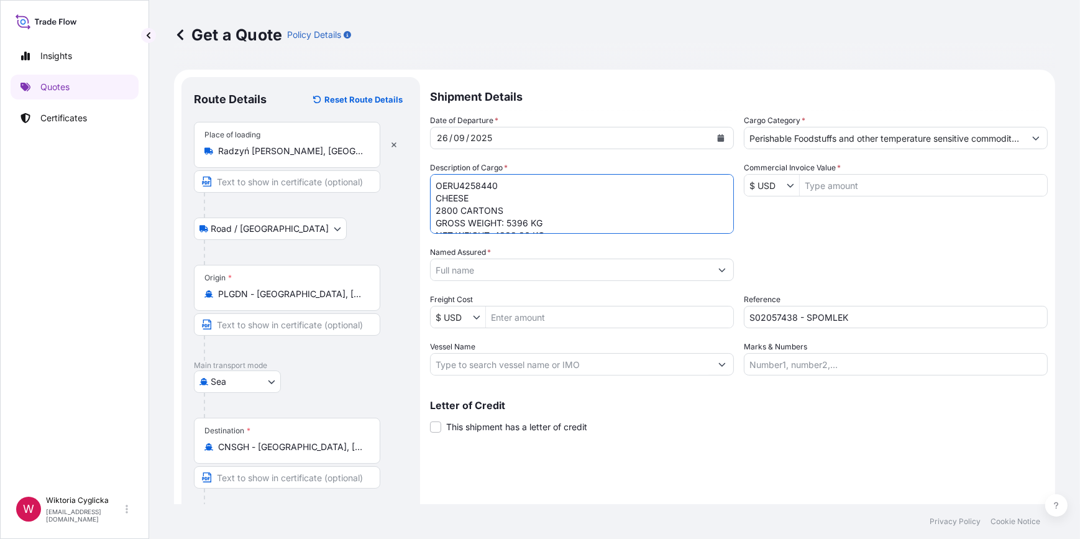
type textarea "OERU4258440 CHEESE 2800 CARTONS GROSS WEIGHT: 5396 KG NET WEIGHT: 4383,36 KG"
click at [868, 236] on div "Date of Departure * [DATE] Cargo Category * Perishable Foodstuffs and other tem…" at bounding box center [738, 244] width 617 height 261
click at [500, 270] on input "Named Assured *" at bounding box center [570, 269] width 280 height 22
click at [536, 266] on input "Named Assured *" at bounding box center [570, 269] width 280 height 22
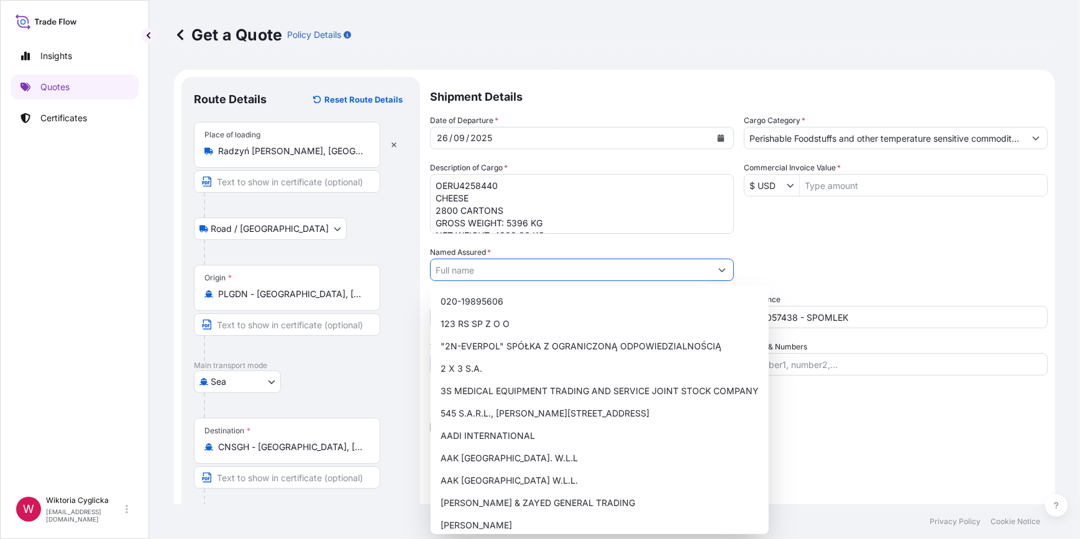
paste input "SHANGHAI PIAOYUN INDUSTRY CO., LTD."
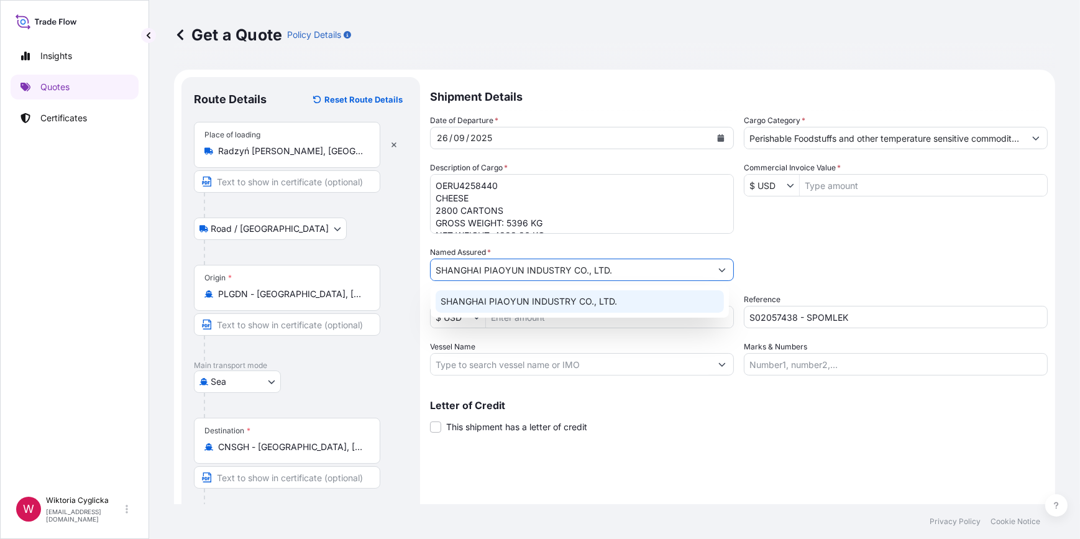
click at [529, 303] on span "SHANGHAI PIAOYUN INDUSTRY CO., LTD." at bounding box center [528, 301] width 176 height 12
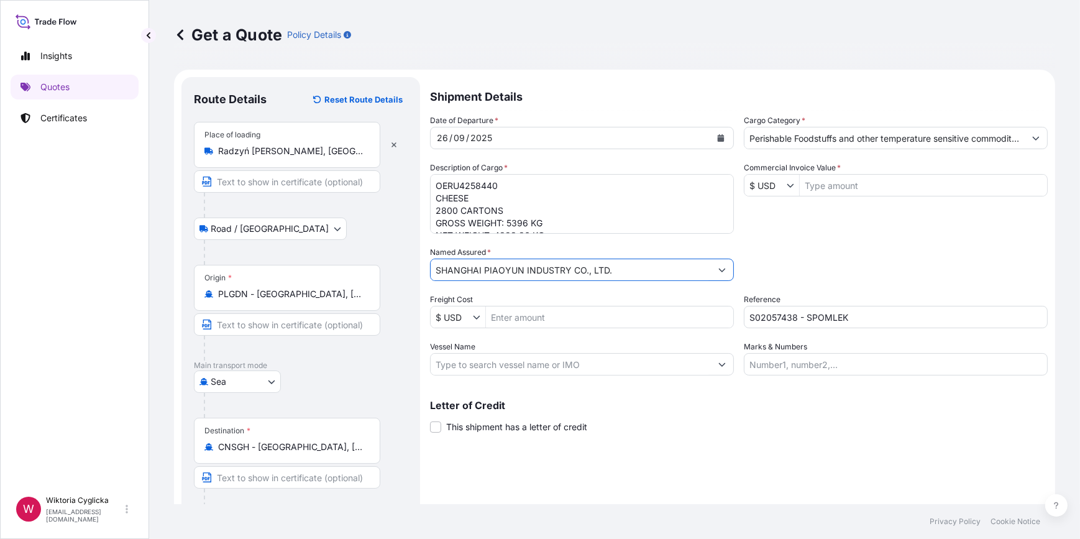
type input "SHANGHAI PIAOYUN INDUSTRY CO., LTD."
click at [804, 185] on input "Commercial Invoice Value *" at bounding box center [922, 185] width 247 height 22
type input "34,211.43"
click at [811, 212] on div "Date of Departure * [DATE] Cargo Category * Perishable Foodstuffs and other tem…" at bounding box center [738, 244] width 617 height 261
click at [808, 255] on div "Packing Category Type to search a container mode Please select a primary mode o…" at bounding box center [895, 263] width 304 height 35
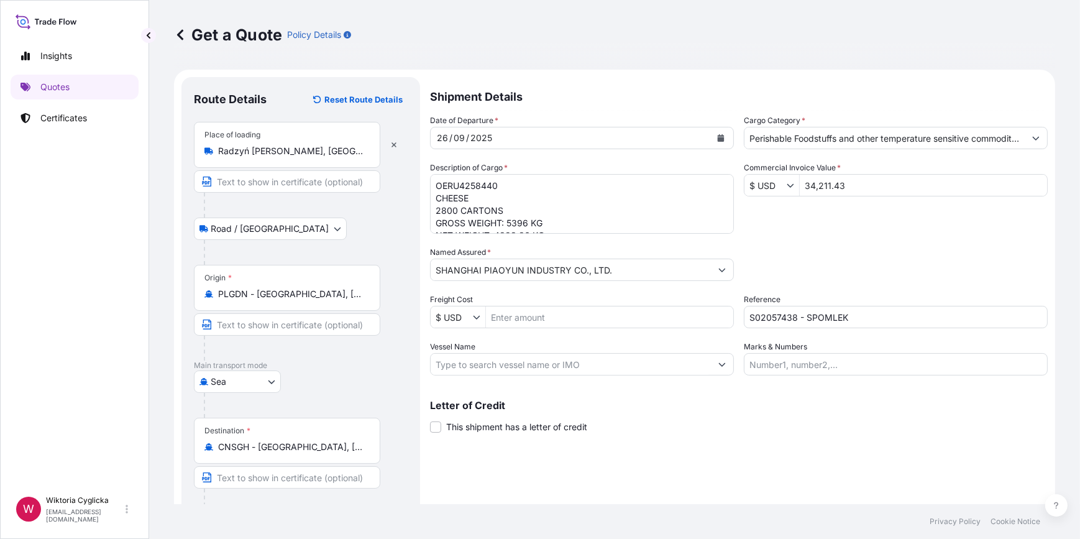
scroll to position [48, 0]
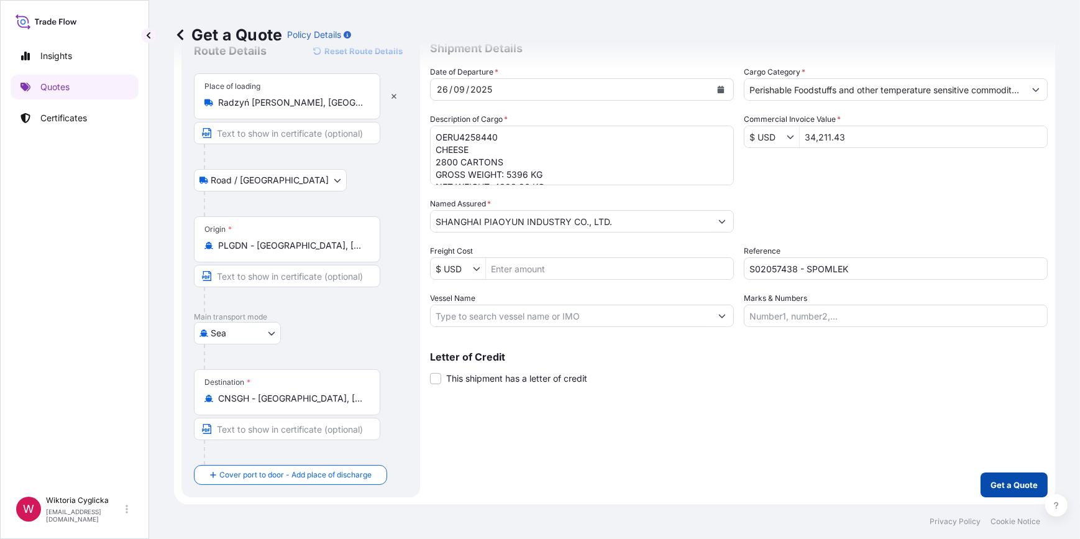
click at [1002, 475] on button "Get a Quote" at bounding box center [1013, 484] width 67 height 25
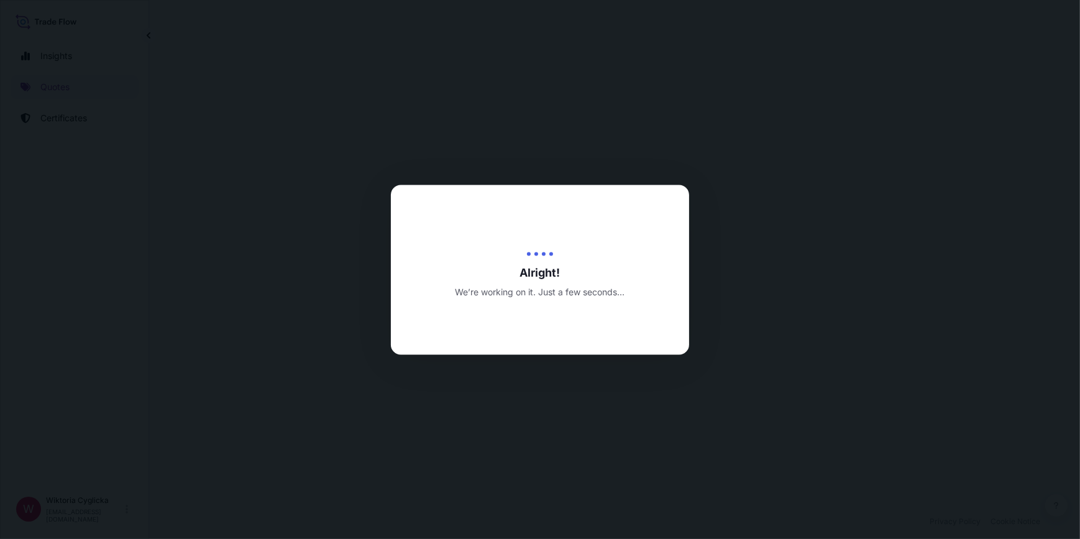
select select "Road / [GEOGRAPHIC_DATA]"
select select "Sea"
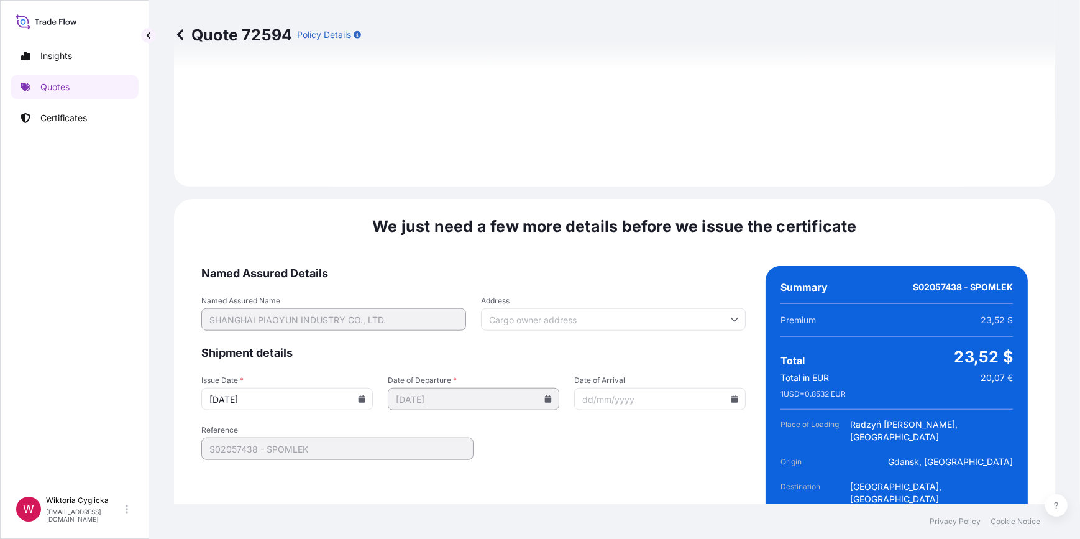
scroll to position [1551, 0]
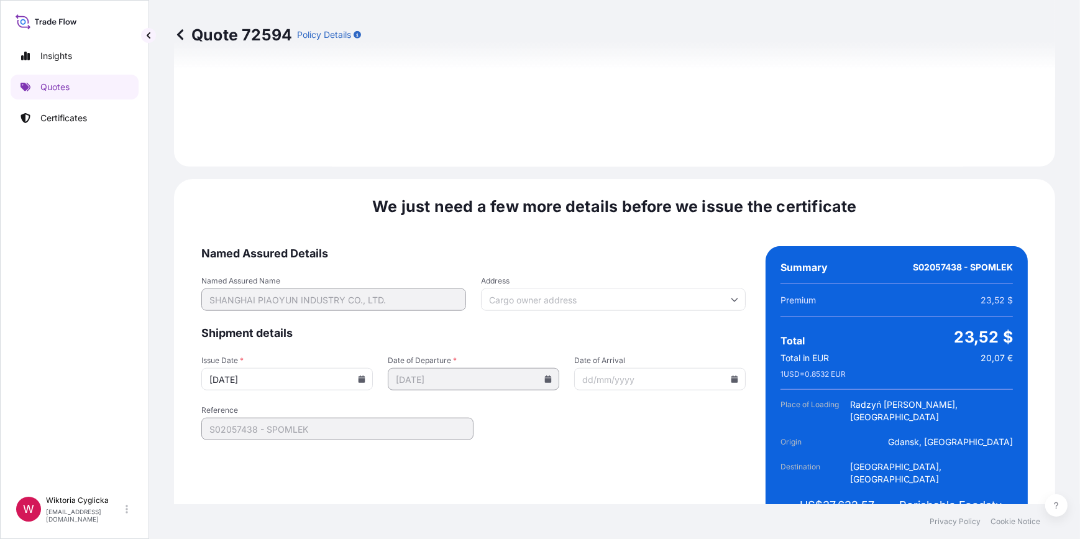
click at [360, 375] on icon at bounding box center [361, 378] width 7 height 7
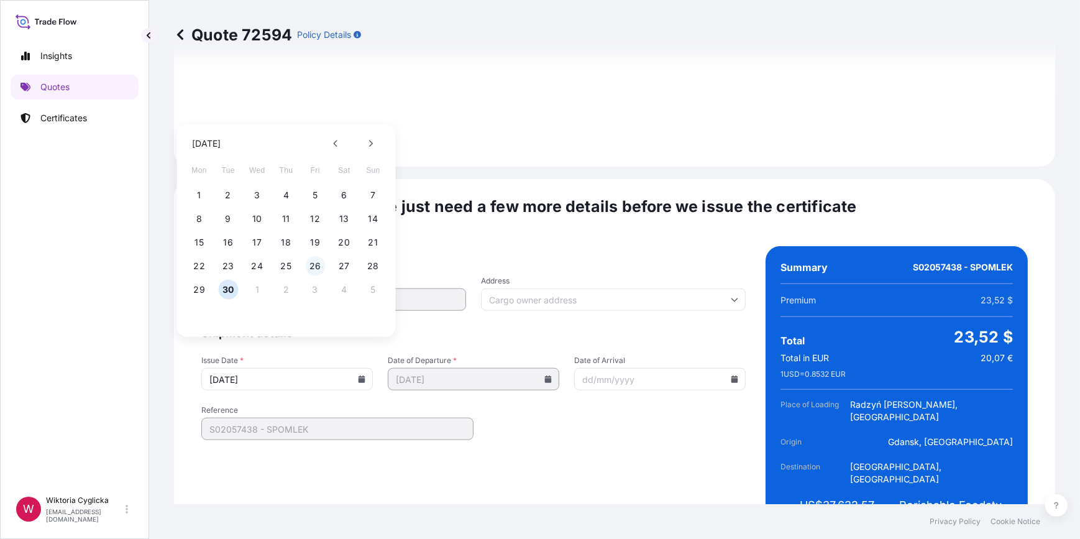
click at [311, 264] on button "26" at bounding box center [315, 266] width 20 height 20
type input "[DATE]"
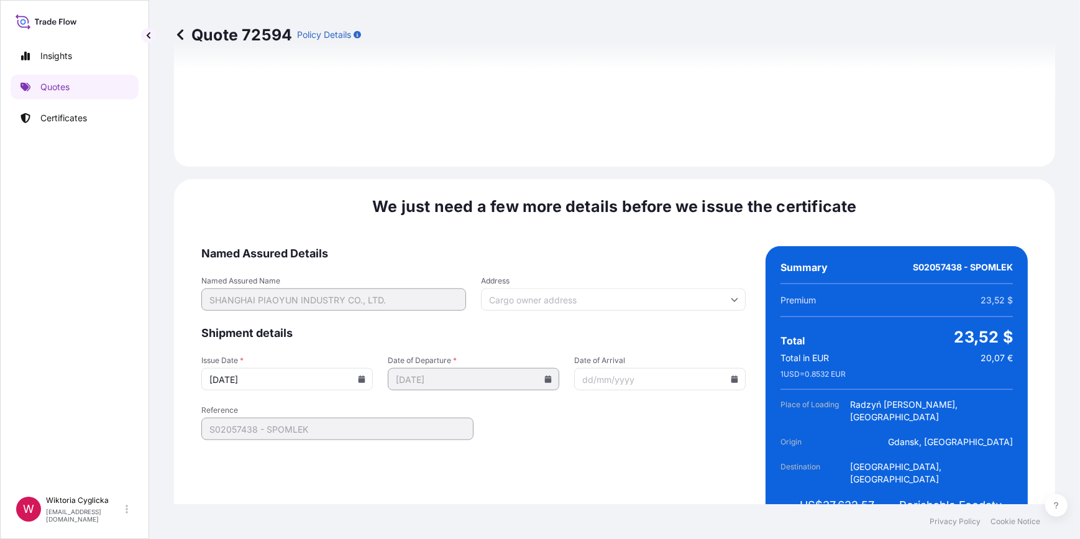
click at [186, 401] on div "We just need a few more details before we issue the certificate Named Assured D…" at bounding box center [614, 367] width 881 height 376
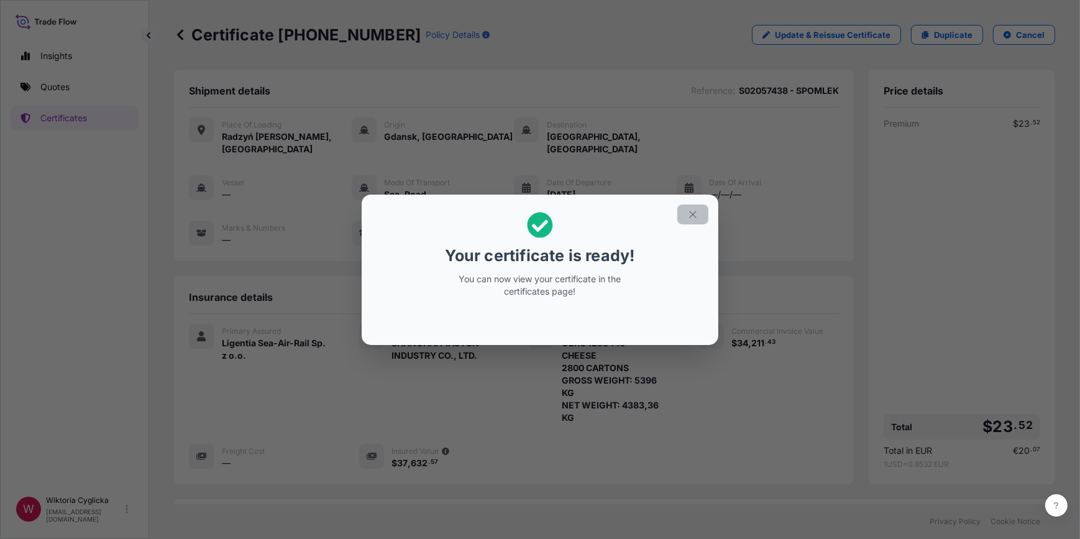
click at [693, 207] on button "button" at bounding box center [692, 214] width 31 height 20
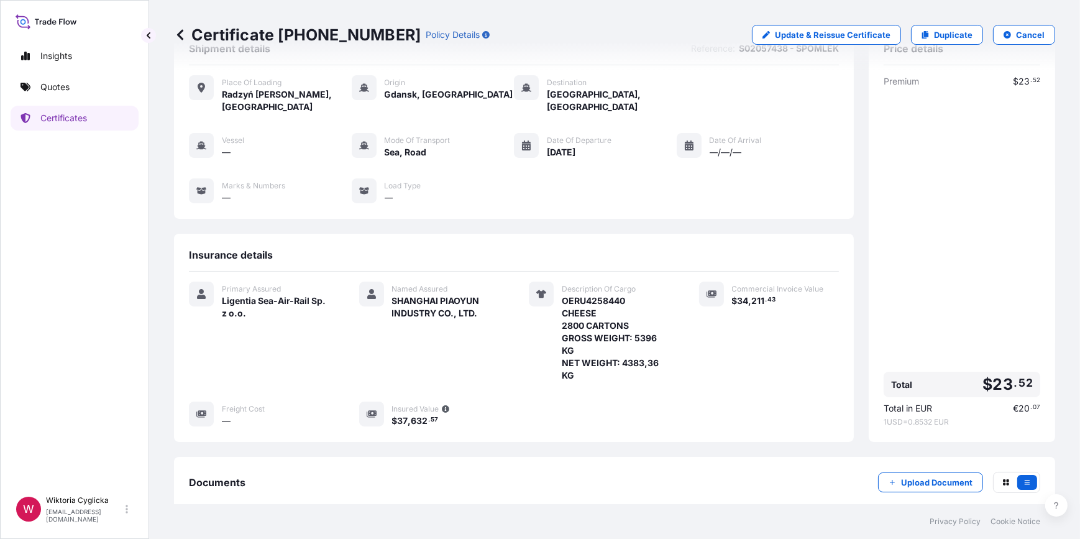
scroll to position [131, 0]
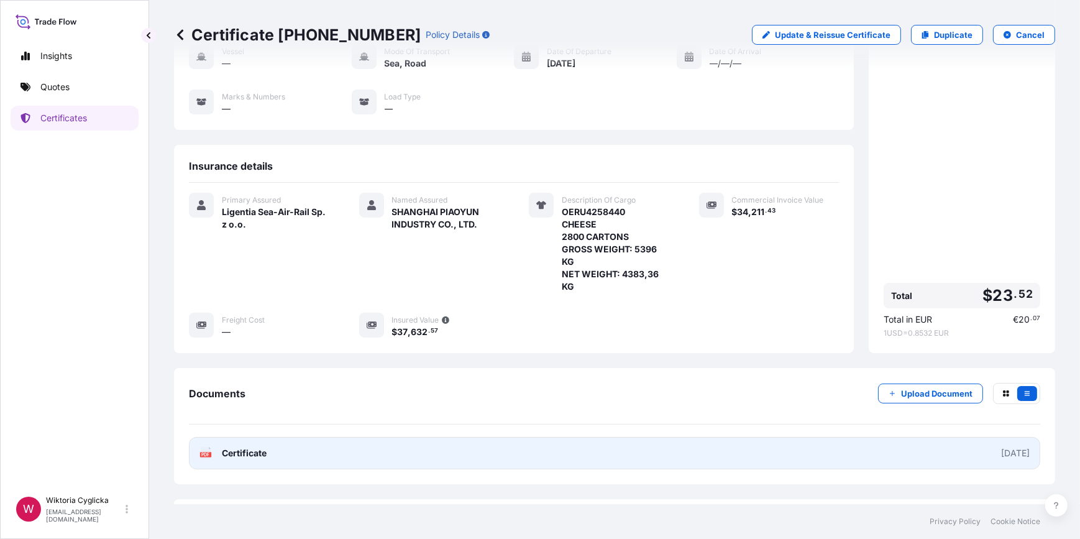
click at [557, 440] on link "PDF Certificate [DATE]" at bounding box center [614, 453] width 851 height 32
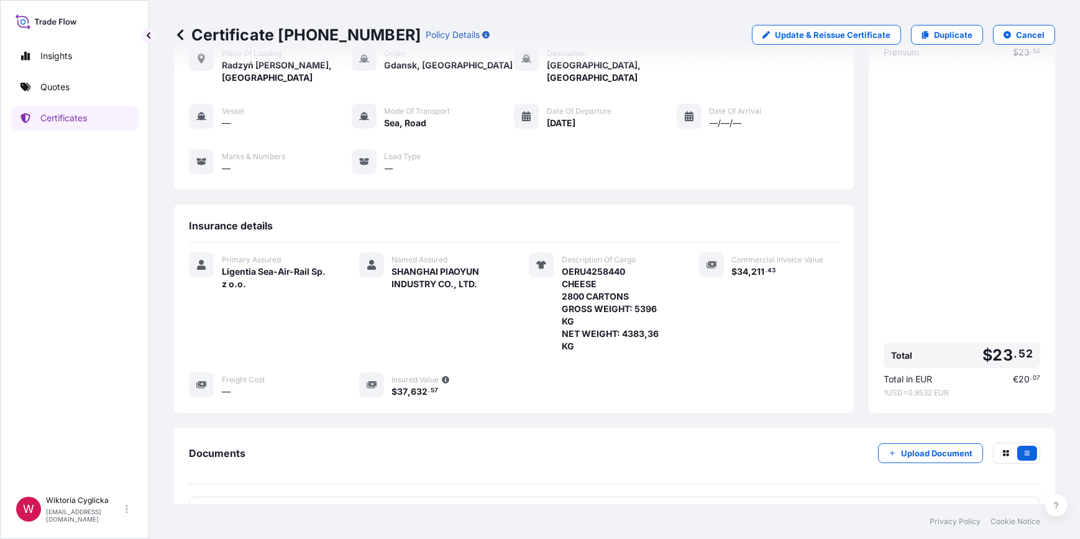
scroll to position [0, 0]
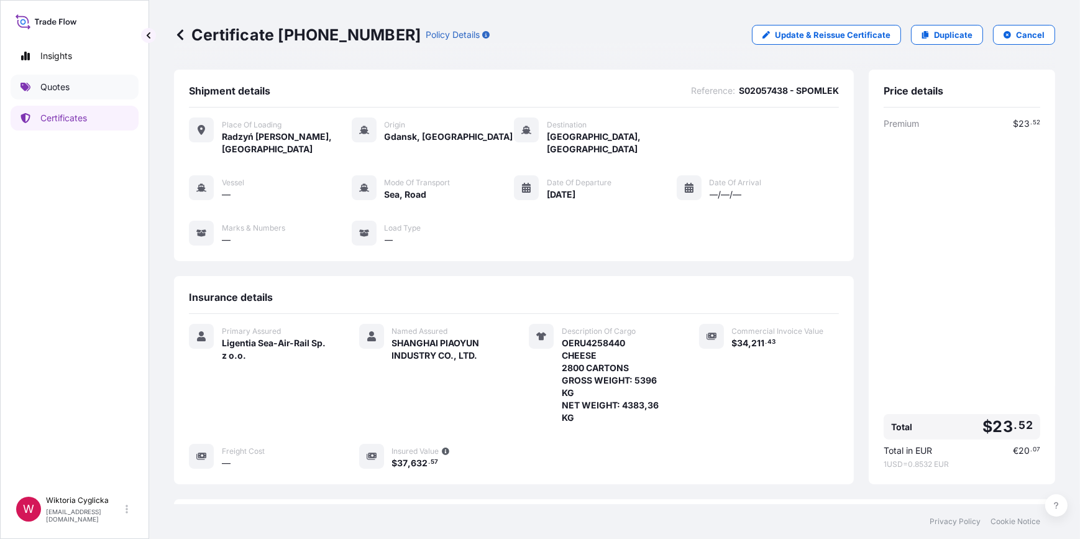
click at [103, 89] on link "Quotes" at bounding box center [75, 87] width 128 height 25
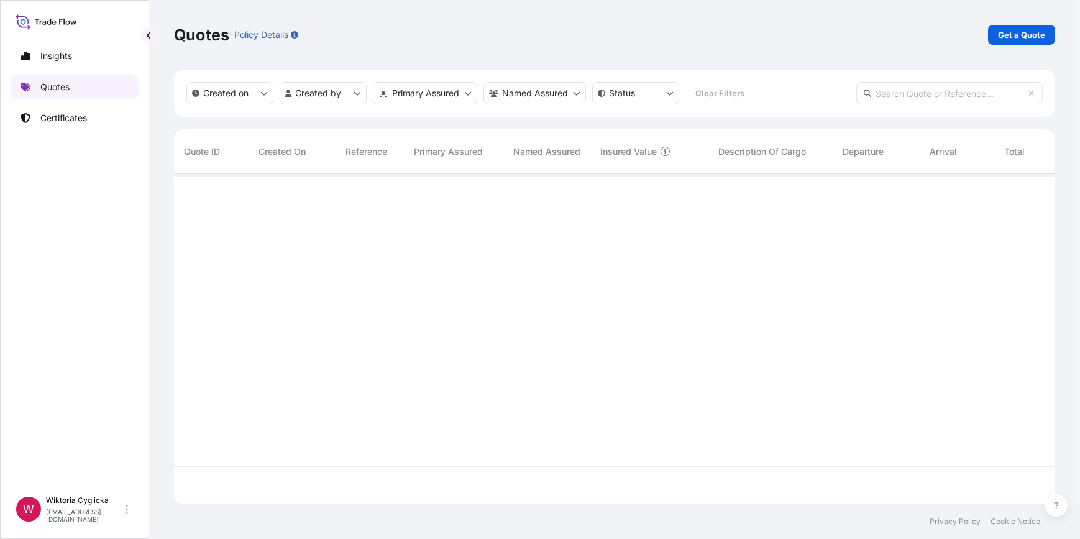
scroll to position [328, 872]
click at [1016, 37] on p "Get a Quote" at bounding box center [1021, 35] width 47 height 12
select select "Sea"
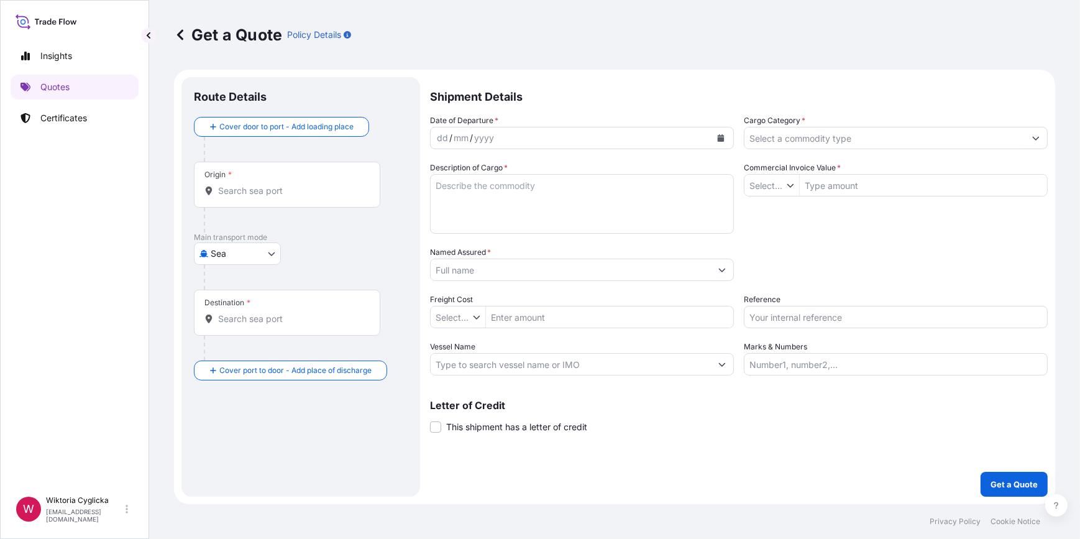
type input "$ USD"
click at [820, 181] on input "Commercial Invoice Value *" at bounding box center [922, 185] width 247 height 22
click at [793, 135] on input "Cargo Category *" at bounding box center [884, 138] width 280 height 22
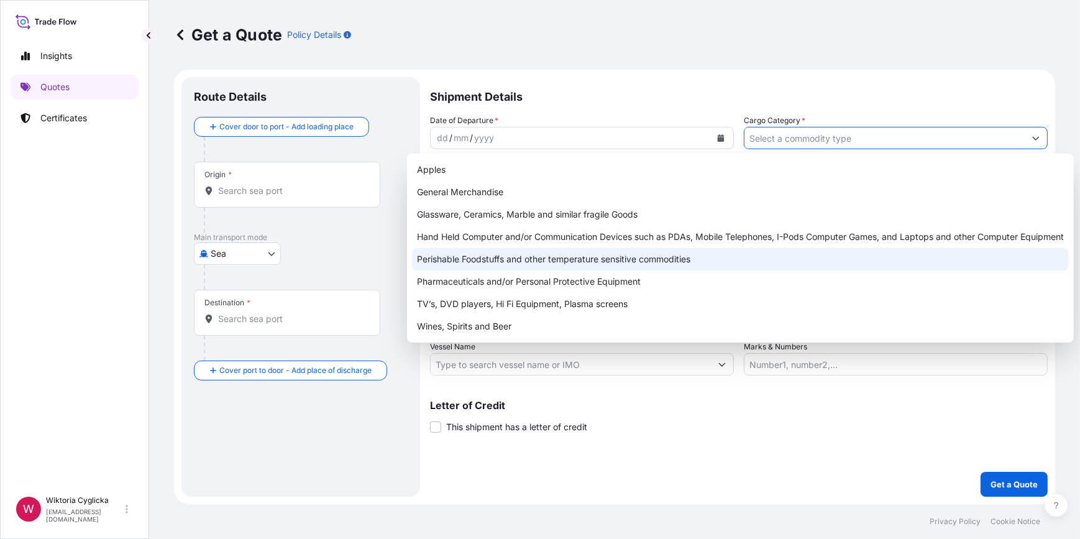
click at [560, 253] on div "Perishable Foodstuffs and other temperature sensitive commodities" at bounding box center [740, 259] width 657 height 22
type input "Perishable Foodstuffs and other temperature sensitive commodities"
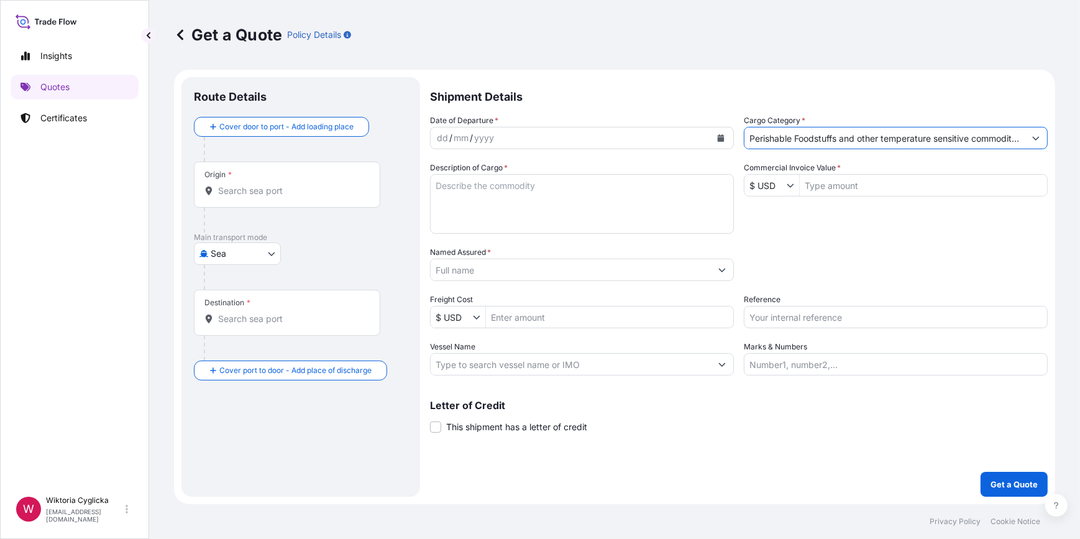
click at [783, 325] on input "Reference" at bounding box center [895, 317] width 304 height 22
paste input "ŁOWICZ"
drag, startPoint x: 753, startPoint y: 316, endPoint x: 713, endPoint y: 307, distance: 40.6
click at [713, 307] on div "Date of Departure * dd / mm / yyyy Cargo Category * Perishable Foodstuffs and o…" at bounding box center [738, 244] width 617 height 261
click at [746, 317] on input "LOWICZ" at bounding box center [895, 317] width 304 height 22
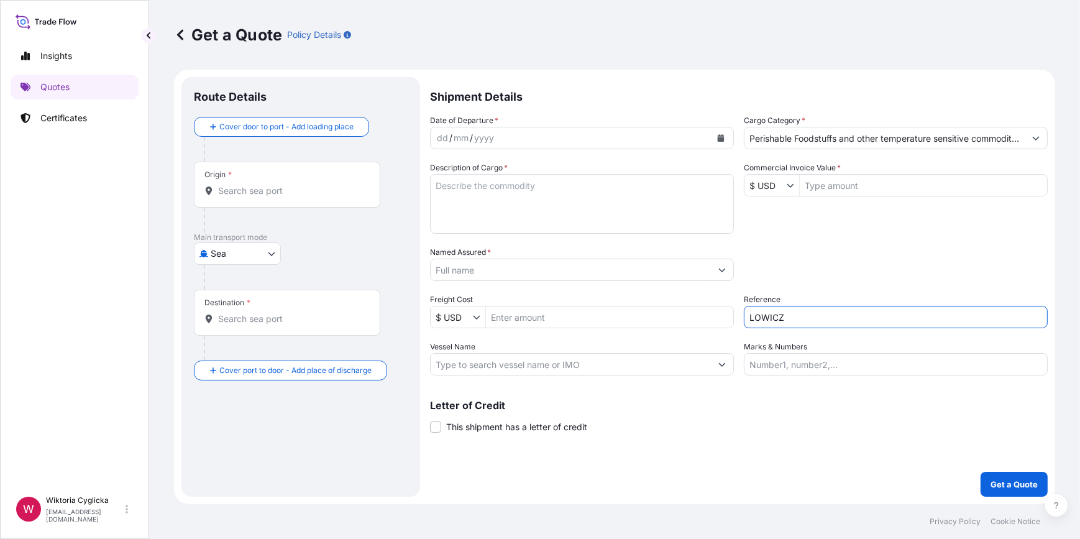
paste input "S02057438"
type input "S02057438 - LOWICZ"
click at [577, 216] on textarea "Description of Cargo *" at bounding box center [582, 204] width 304 height 60
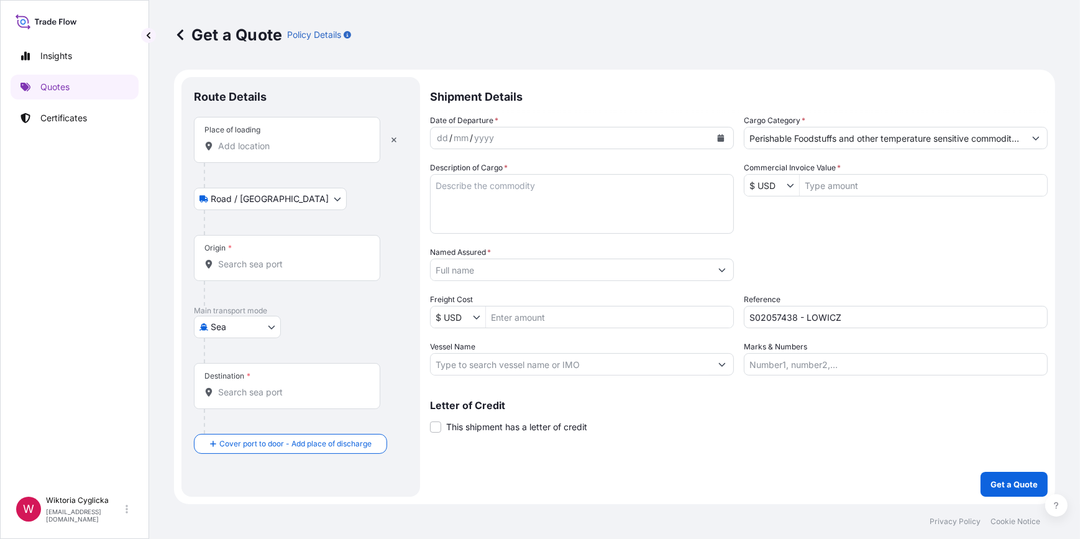
click at [263, 152] on input "Place of loading" at bounding box center [291, 146] width 147 height 12
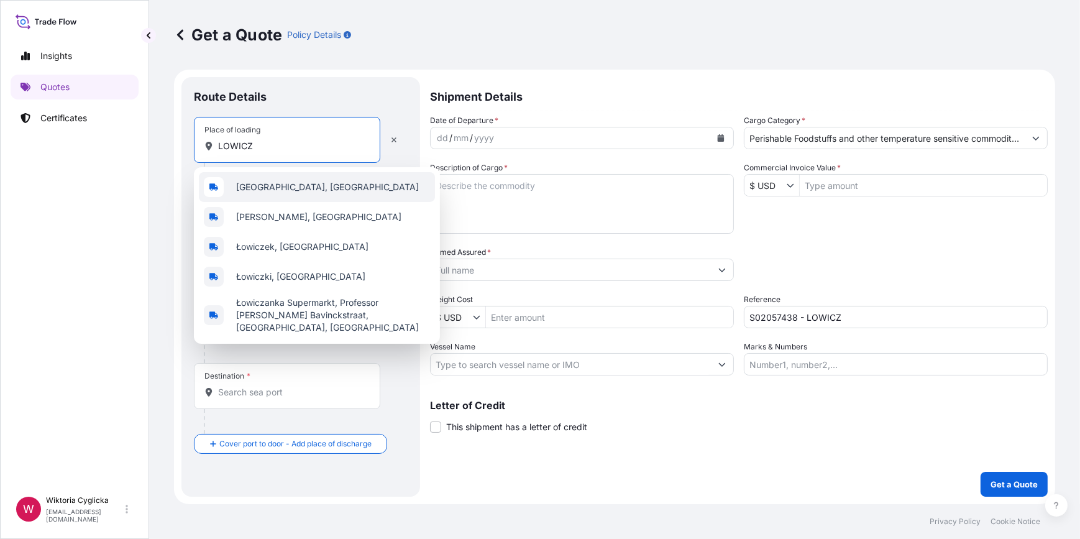
click at [258, 186] on span "[GEOGRAPHIC_DATA], [GEOGRAPHIC_DATA]" at bounding box center [327, 187] width 183 height 12
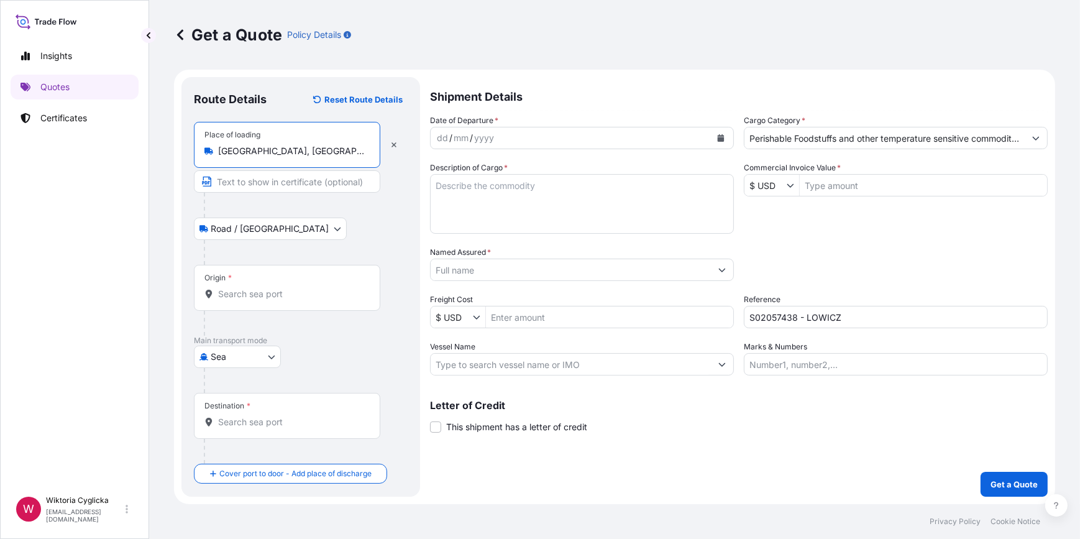
type input "[GEOGRAPHIC_DATA], [GEOGRAPHIC_DATA]"
click at [564, 198] on textarea "Description of Cargo *" at bounding box center [582, 204] width 304 height 60
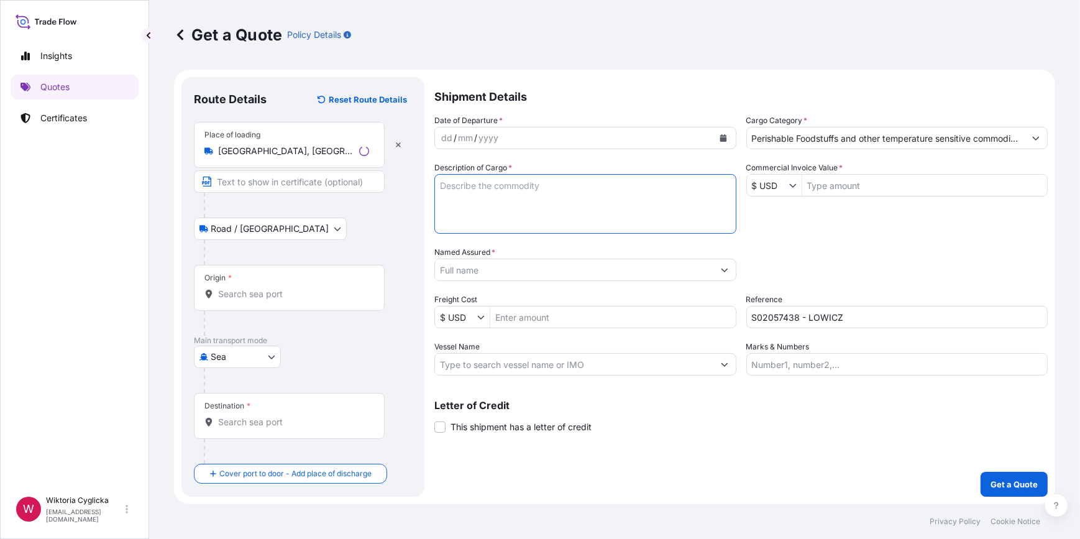
click at [255, 291] on input "Origin *" at bounding box center [293, 294] width 151 height 12
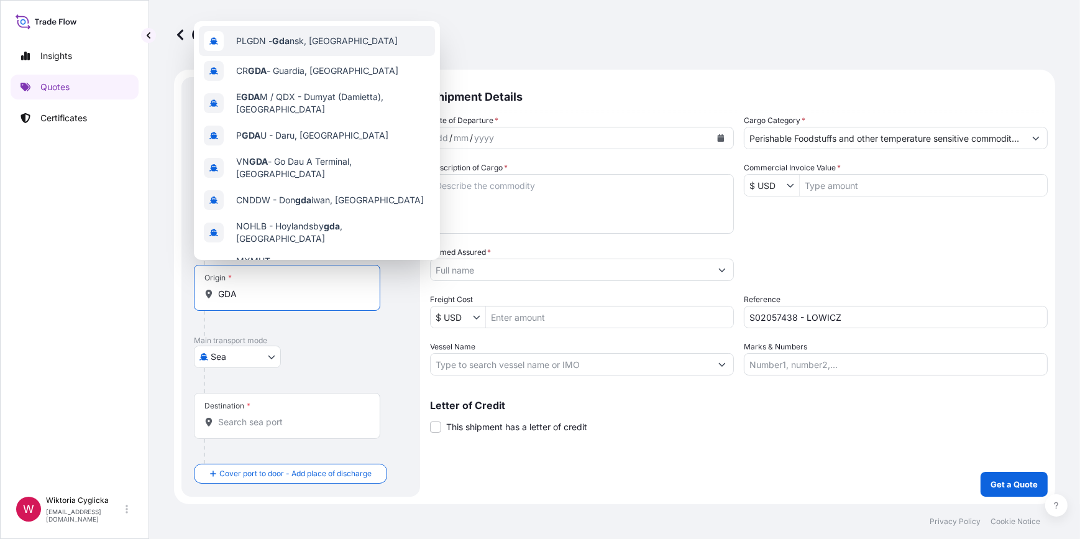
click at [268, 43] on span "PLGDN - Gda nsk, [GEOGRAPHIC_DATA]" at bounding box center [316, 41] width 161 height 12
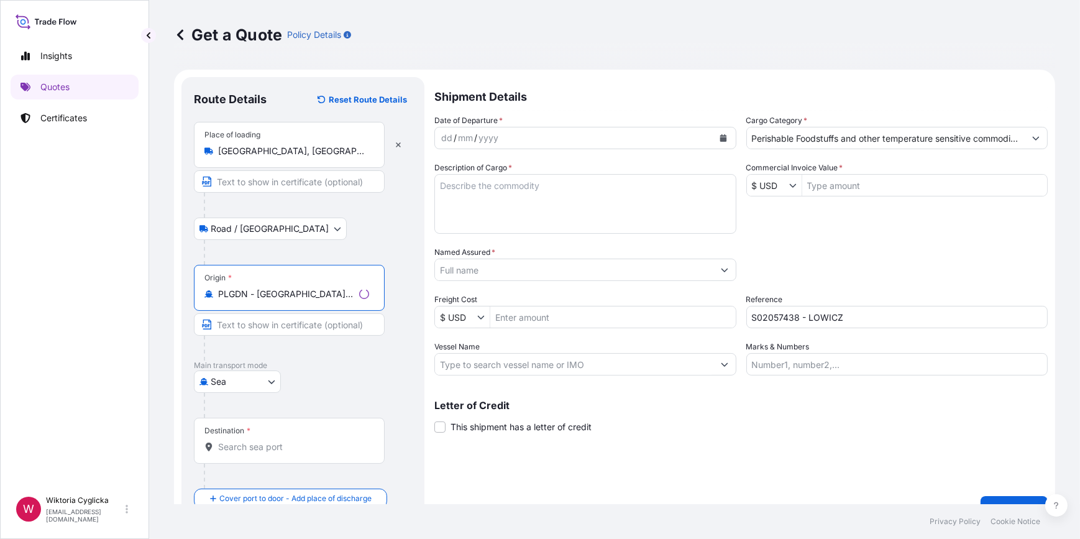
type input "PLGDN - [GEOGRAPHIC_DATA], [GEOGRAPHIC_DATA]"
click at [517, 271] on input "Named Assured *" at bounding box center [570, 269] width 280 height 22
paste input "SHANGHAI PIAOYUN INDUSTRY CO., LTD."
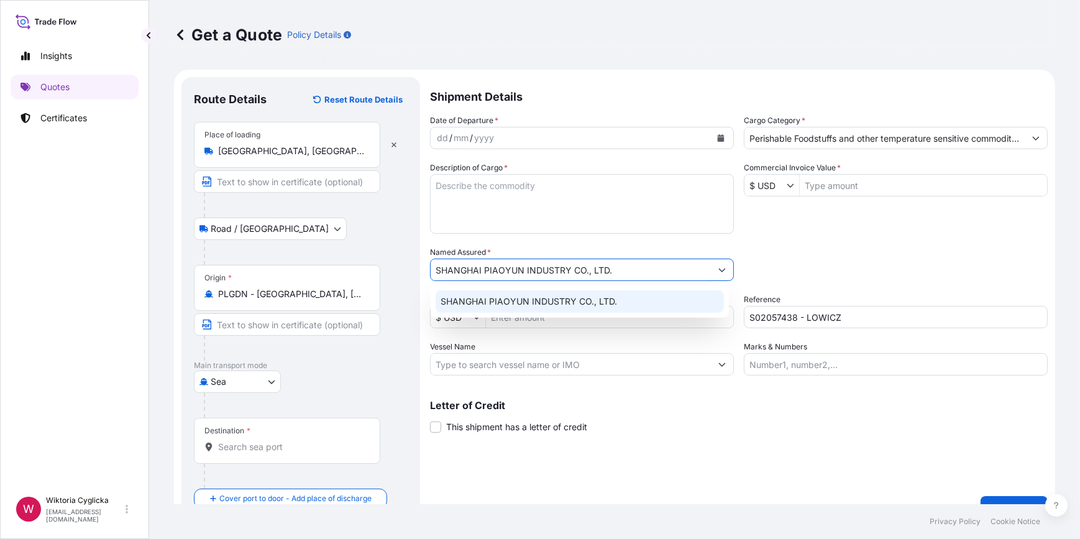
click at [514, 297] on span "SHANGHAI PIAOYUN INDUSTRY CO., LTD." at bounding box center [528, 301] width 176 height 12
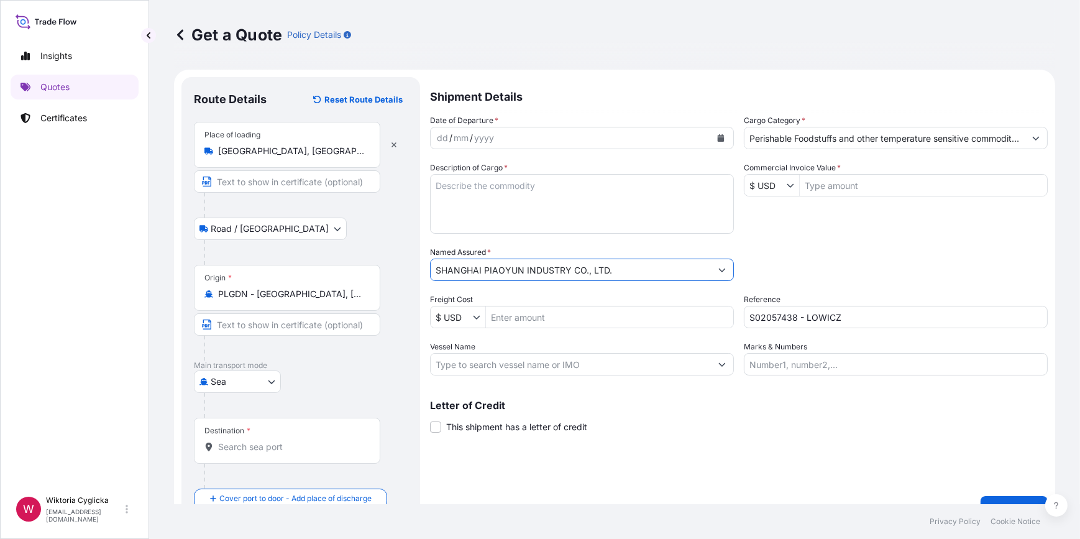
type input "SHANGHAI PIAOYUN INDUSTRY CO., LTD."
click at [502, 201] on textarea "Description of Cargo *" at bounding box center [582, 204] width 304 height 60
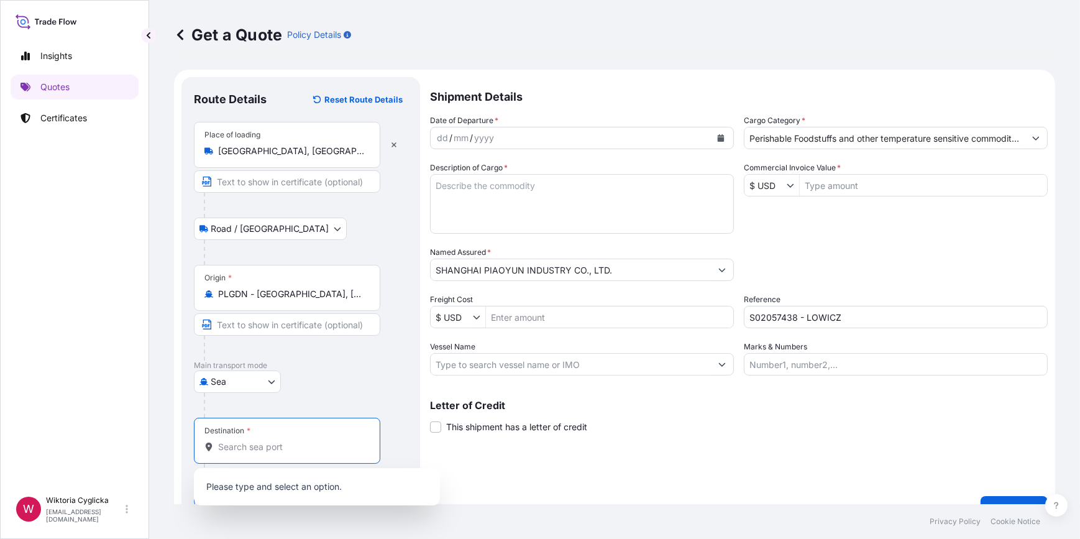
click at [266, 442] on input "Destination *" at bounding box center [291, 446] width 147 height 12
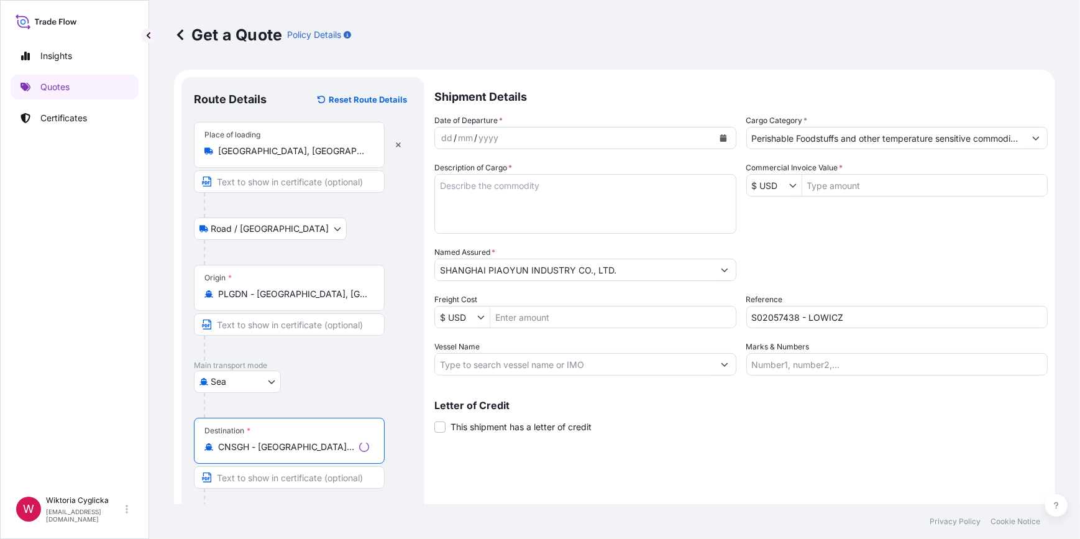
type input "CNSGH - [GEOGRAPHIC_DATA], [GEOGRAPHIC_DATA]"
click at [499, 181] on textarea "Description of Cargo *" at bounding box center [582, 204] width 304 height 60
paste textarea "OERU4258440"
click at [496, 206] on textarea "OERU4258440 CHEESE" at bounding box center [582, 204] width 304 height 60
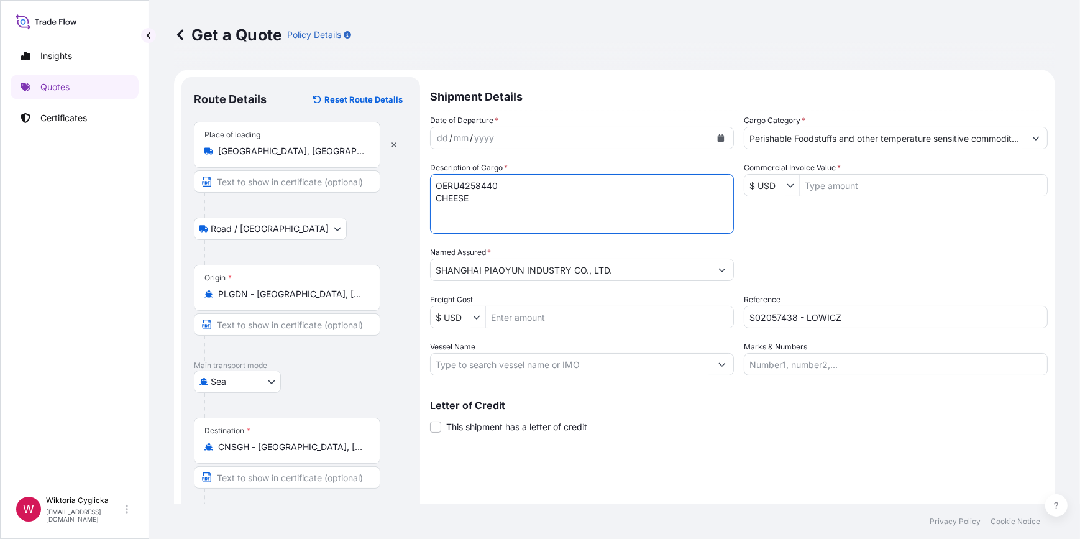
paste textarea "250 CARTONS GROSS WEIGHT: 3631,773 KG NET WEIGHT: 3390,773 KG"
type textarea "OERU4258440 CHEESE 250 CARTONS GROSS WEIGHT: 3631,773 KG NET WEIGHT: 3390,773 KG"
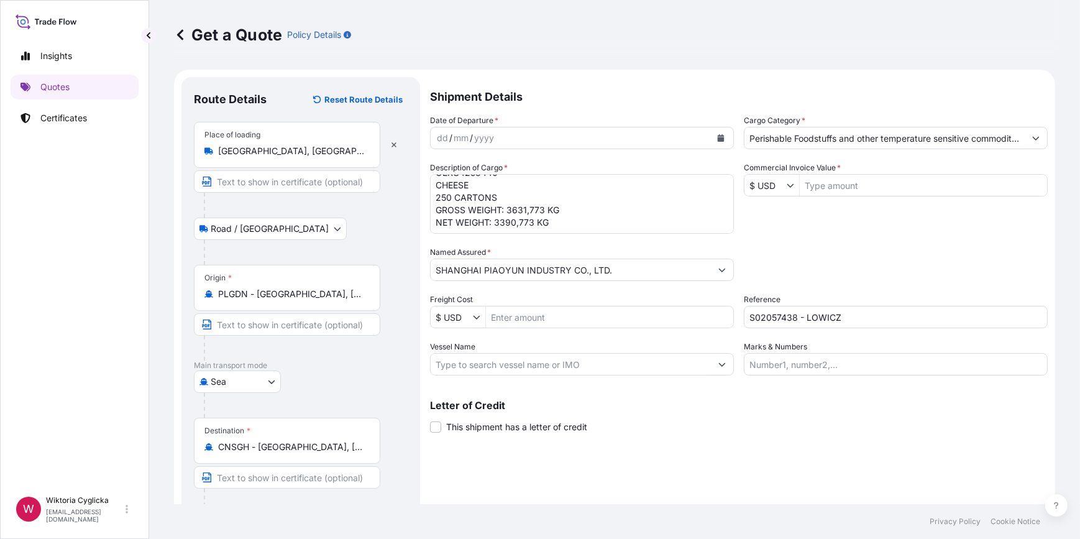
click at [812, 233] on div "Date of Departure * dd / mm / yyyy Cargo Category * Perishable Foodstuffs and o…" at bounding box center [738, 244] width 617 height 261
click at [717, 137] on icon "Calendar" at bounding box center [720, 137] width 7 height 7
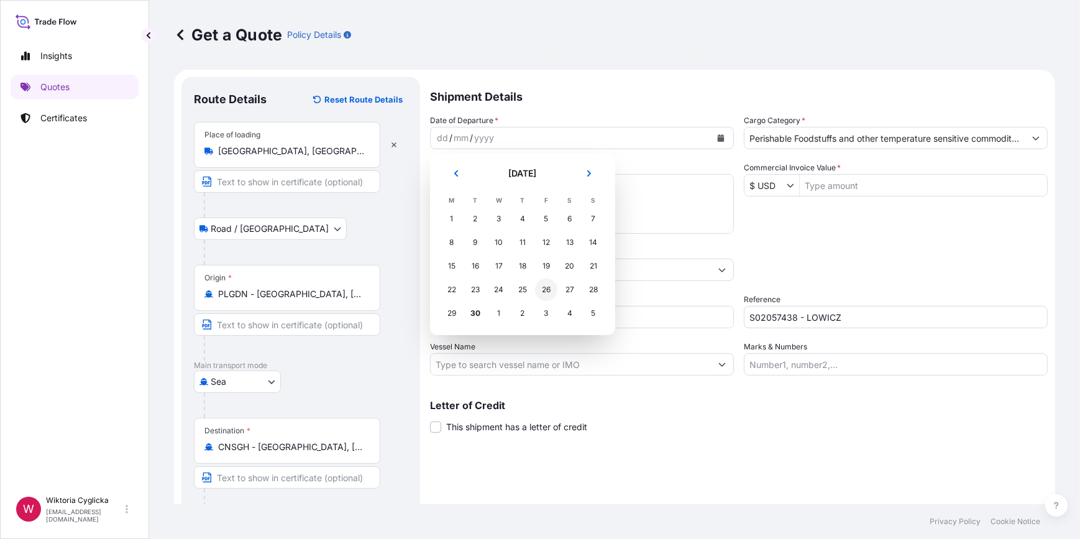
click at [535, 286] on div "26" at bounding box center [546, 289] width 22 height 22
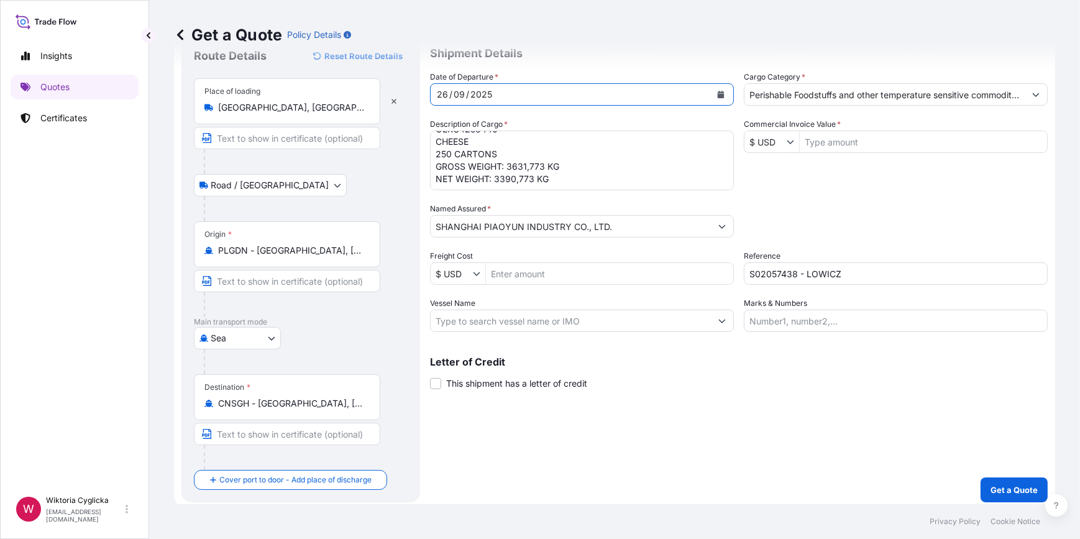
scroll to position [48, 0]
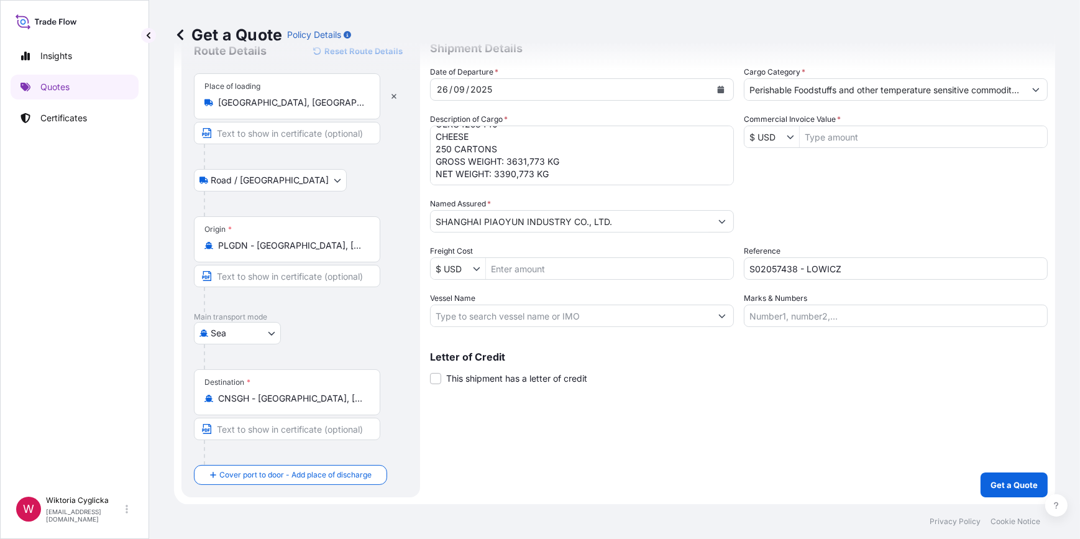
drag, startPoint x: 779, startPoint y: 135, endPoint x: 782, endPoint y: 149, distance: 14.6
click at [779, 135] on input "$ USD" at bounding box center [765, 136] width 42 height 22
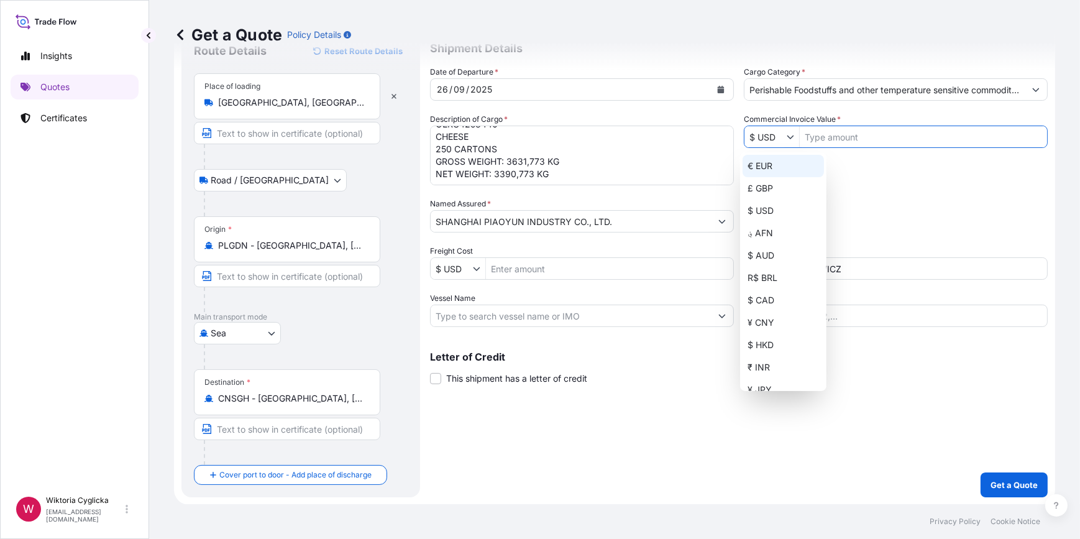
click at [773, 164] on div "€ EUR" at bounding box center [782, 166] width 81 height 22
type input "€ EUR"
click at [830, 134] on input "Commercial Invoice Value *" at bounding box center [922, 136] width 247 height 22
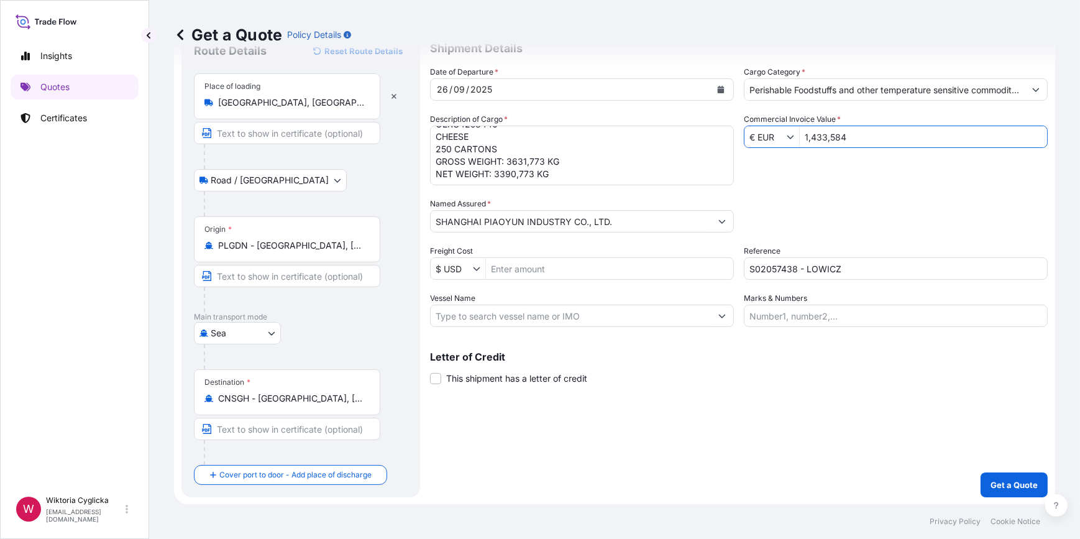
click at [884, 175] on div "Date of Departure * [DATE] Cargo Category * Perishable Foodstuffs and other tem…" at bounding box center [738, 196] width 617 height 261
drag, startPoint x: 856, startPoint y: 136, endPoint x: 765, endPoint y: 143, distance: 90.9
click at [765, 143] on div "€ EUR 1,433,584" at bounding box center [895, 136] width 304 height 22
type input "14,335.84"
click at [796, 176] on div "Date of Departure * [DATE] Cargo Category * Perishable Foodstuffs and other tem…" at bounding box center [738, 196] width 617 height 261
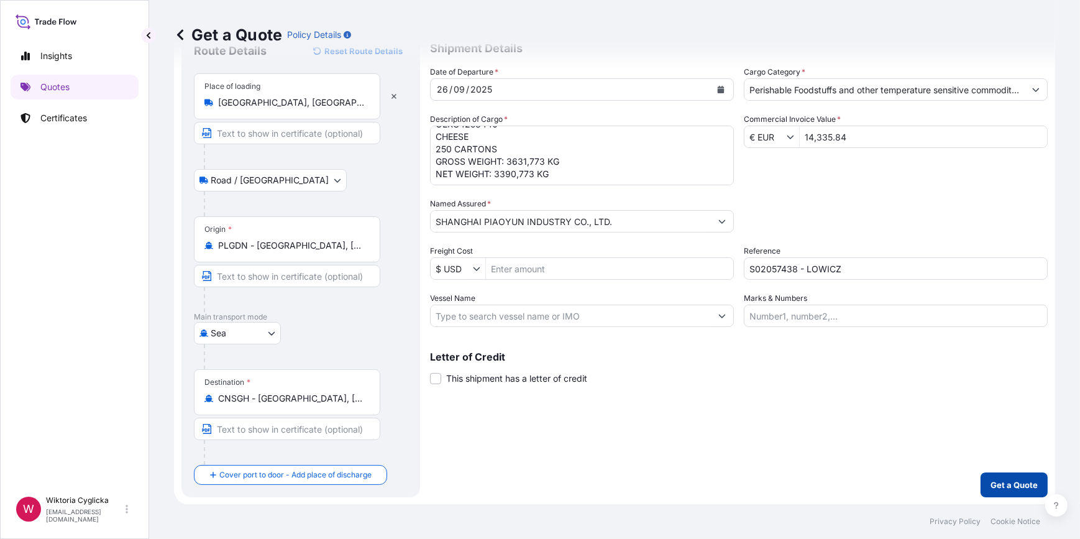
click at [990, 483] on p "Get a Quote" at bounding box center [1013, 484] width 47 height 12
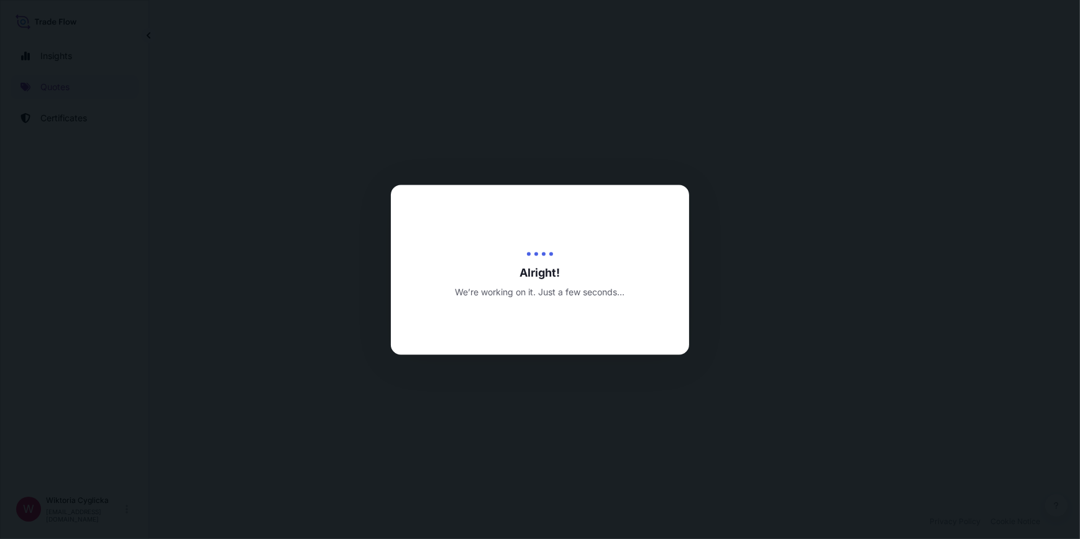
select select "Road / [GEOGRAPHIC_DATA]"
select select "Sea"
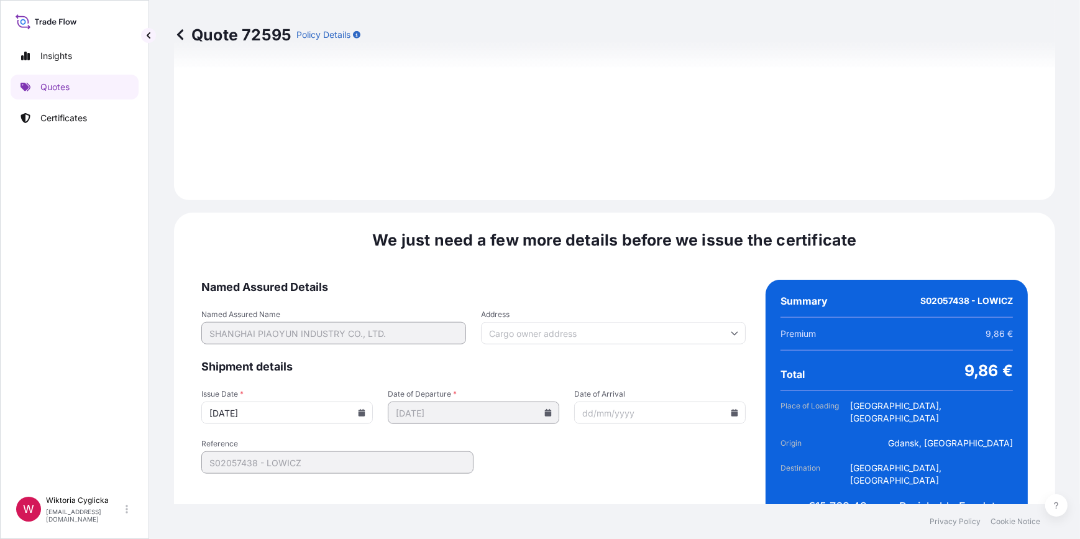
scroll to position [1486, 0]
click at [360, 408] on icon at bounding box center [361, 411] width 7 height 7
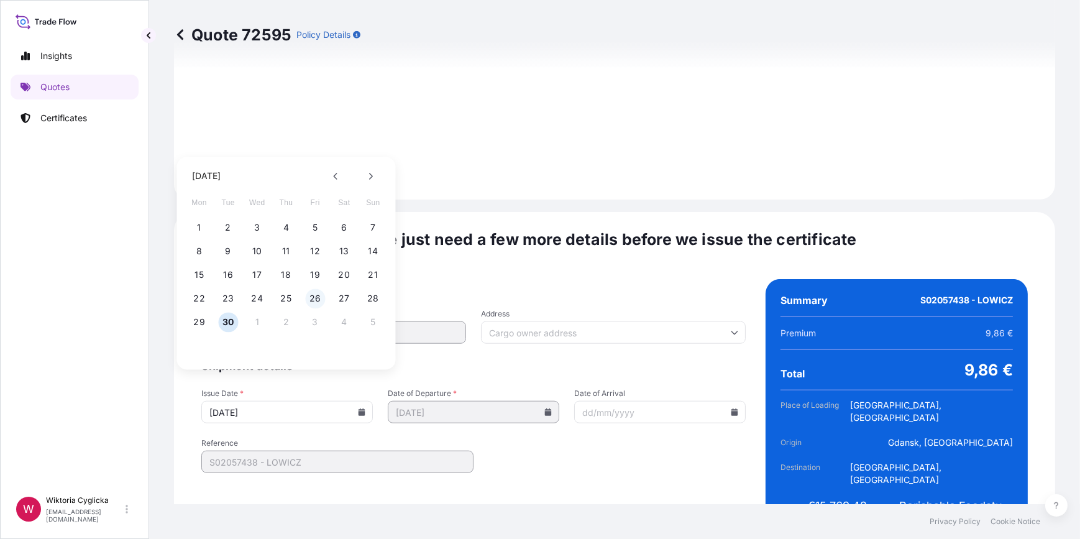
click at [307, 294] on button "26" at bounding box center [315, 298] width 20 height 20
type input "[DATE]"
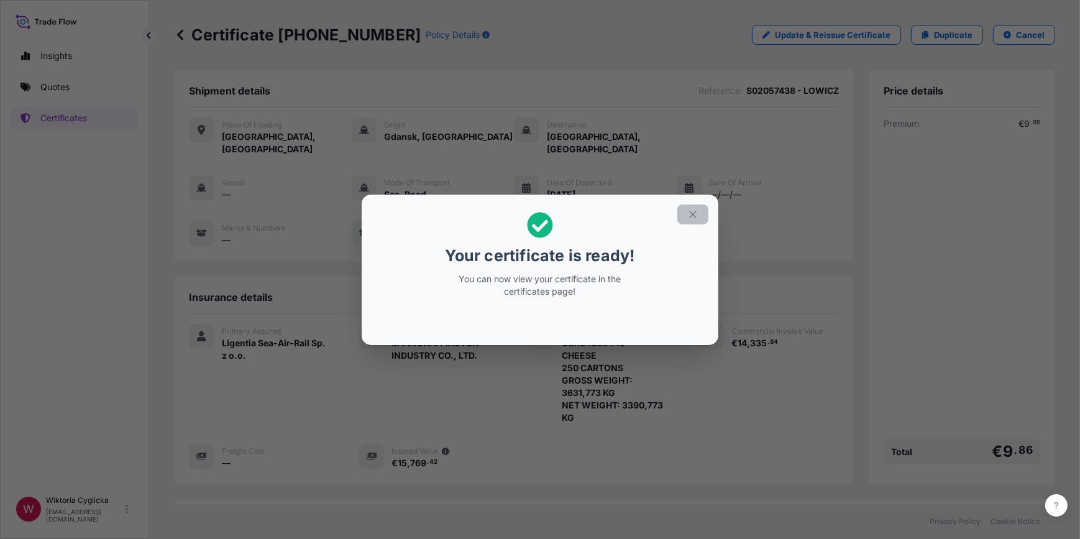
click at [687, 214] on icon "button" at bounding box center [692, 214] width 11 height 11
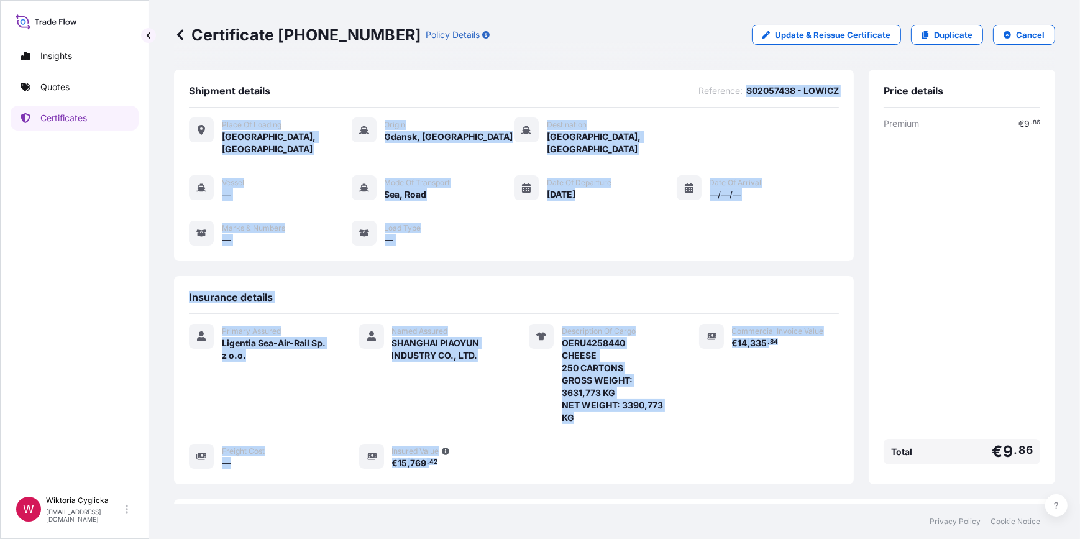
drag, startPoint x: 738, startPoint y: 87, endPoint x: 855, endPoint y: 87, distance: 117.4
click at [855, 87] on div "Shipment details Reference : S02057438 - LOWICZ Place of Loading [GEOGRAPHIC_DA…" at bounding box center [614, 277] width 881 height 414
copy div "S02057438 - LOWICZ Place of Loading [GEOGRAPHIC_DATA], [GEOGRAPHIC_DATA] Origin…"
click at [755, 112] on div "Place of Loading Łowicz, [GEOGRAPHIC_DATA] Origin [GEOGRAPHIC_DATA], [GEOGRAPHI…" at bounding box center [514, 187] width 650 height 161
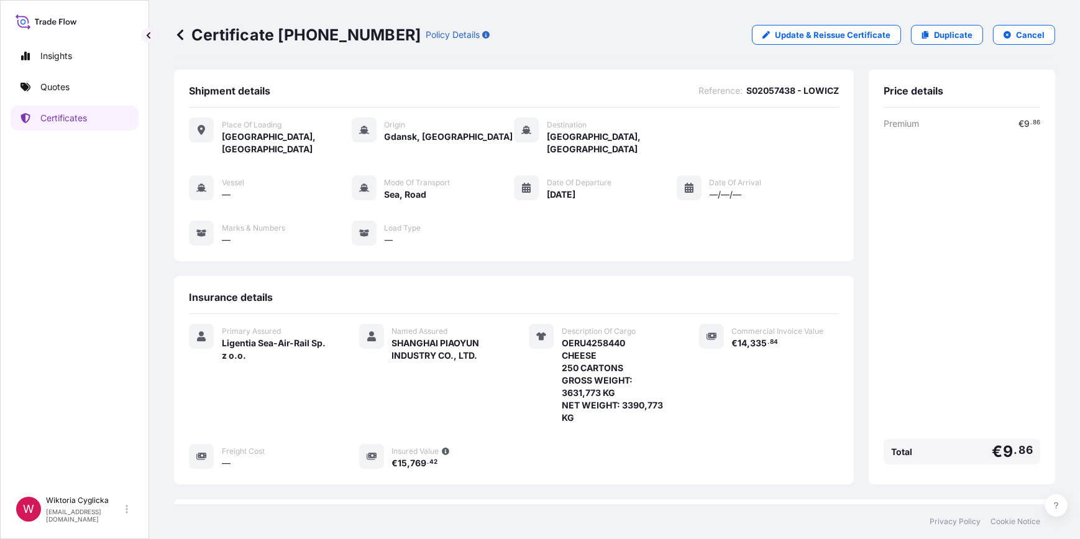
click at [768, 90] on span "S02057438 - LOWICZ" at bounding box center [792, 90] width 93 height 12
copy div "S02057438 - LOWICZ"
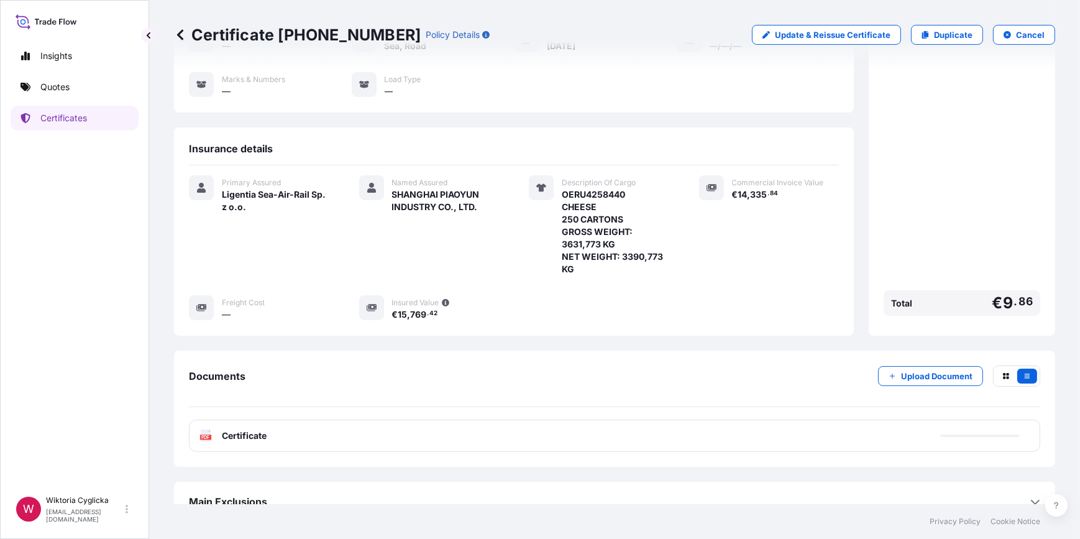
scroll to position [150, 0]
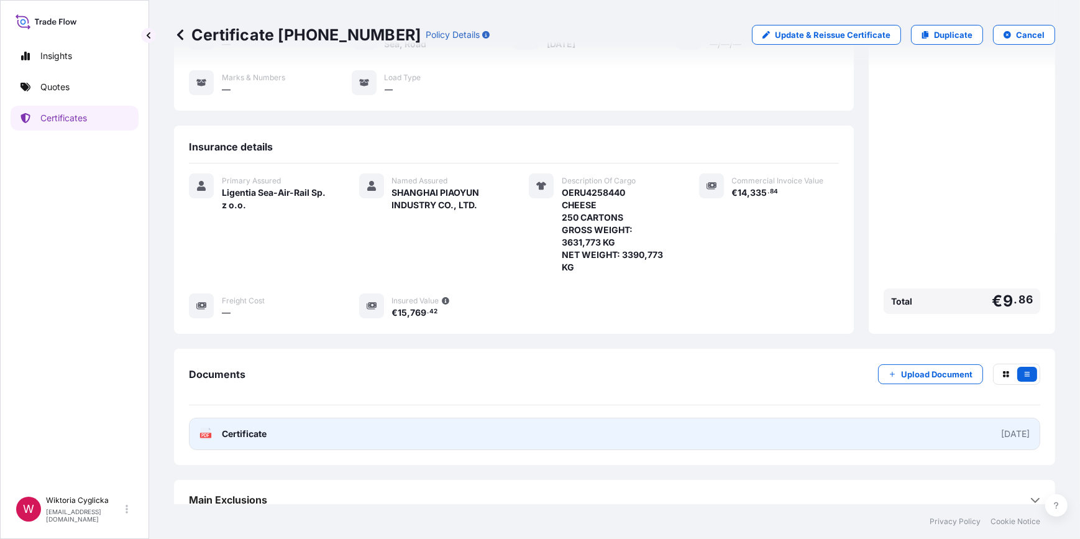
click at [421, 417] on link "PDF Certificate [DATE]" at bounding box center [614, 433] width 851 height 32
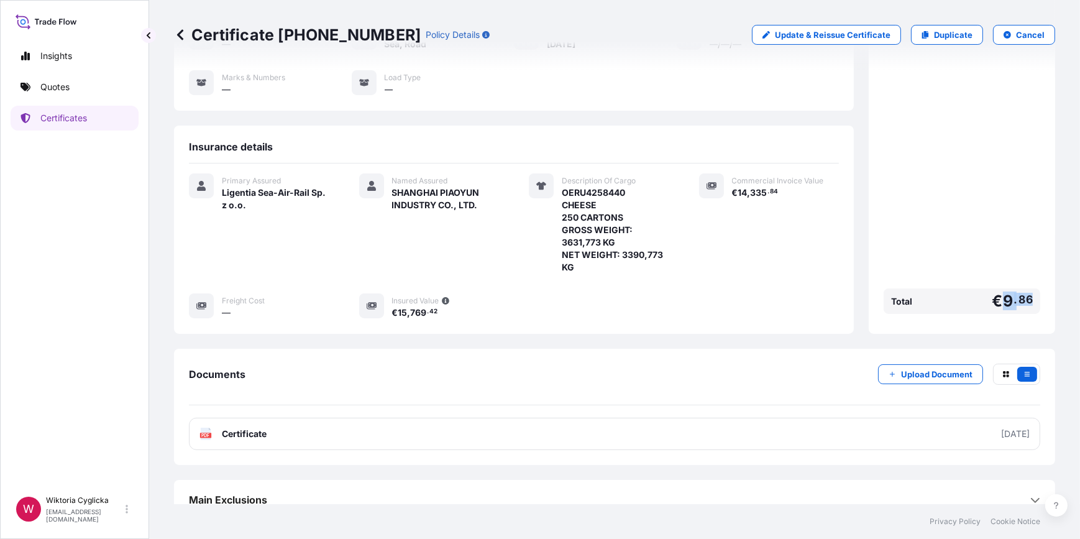
drag, startPoint x: 1011, startPoint y: 285, endPoint x: 1037, endPoint y: 285, distance: 26.1
click at [1037, 285] on div "Price details Premium € 9 . 86 Total € 9 . 86" at bounding box center [961, 126] width 186 height 414
drag, startPoint x: 1037, startPoint y: 285, endPoint x: 984, endPoint y: 304, distance: 55.6
click at [993, 301] on div "Total € 9 . 86" at bounding box center [961, 303] width 157 height 30
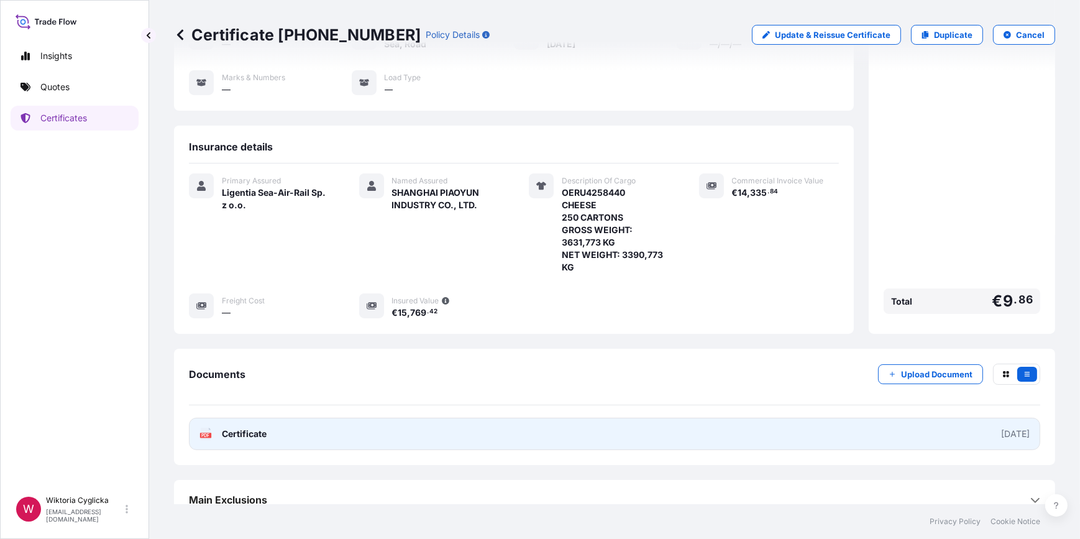
click at [601, 423] on link "PDF Certificate [DATE]" at bounding box center [614, 433] width 851 height 32
